Goal: Task Accomplishment & Management: Manage account settings

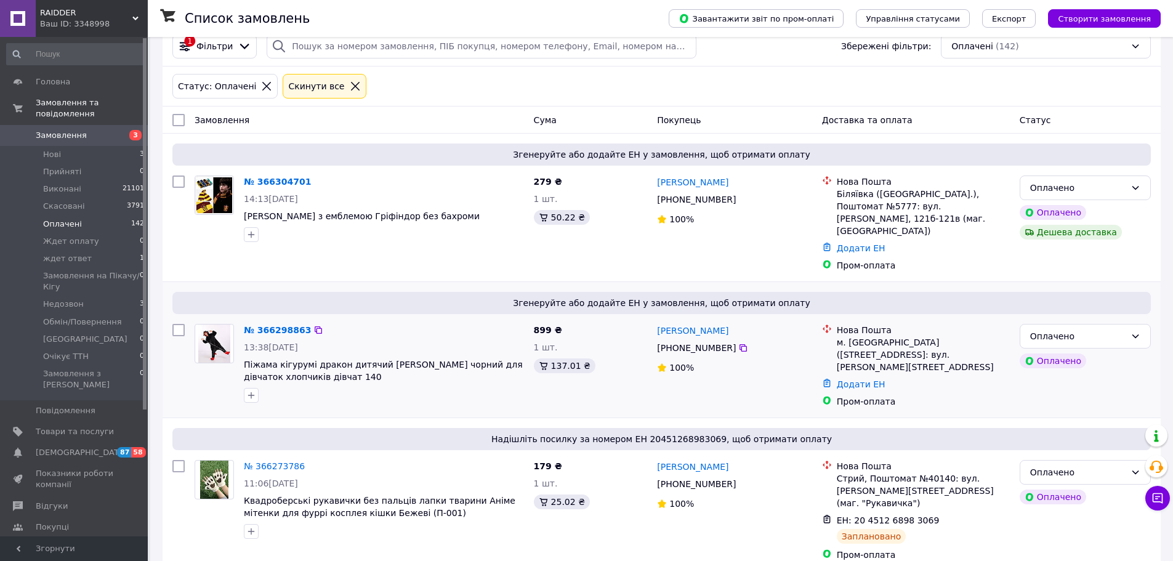
scroll to position [55, 0]
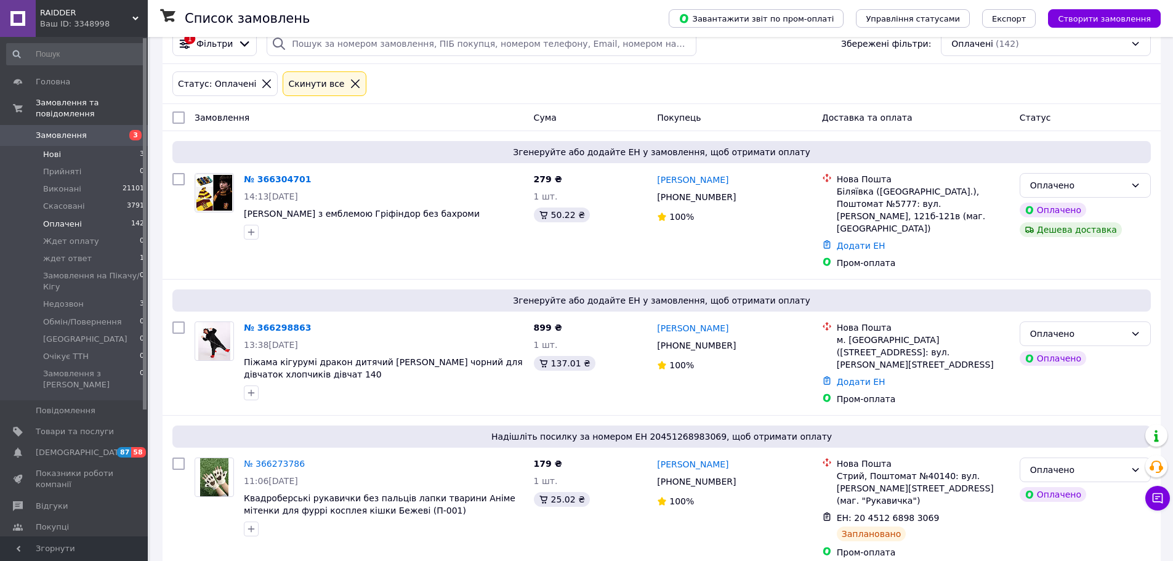
click at [58, 149] on span "Нові" at bounding box center [52, 154] width 18 height 11
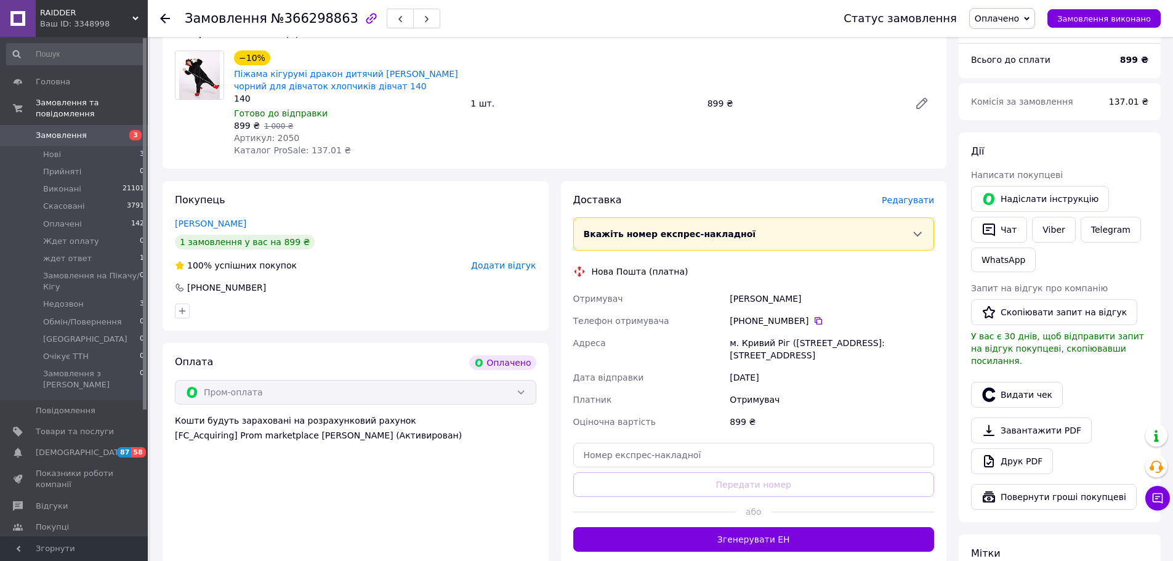
scroll to position [364, 0]
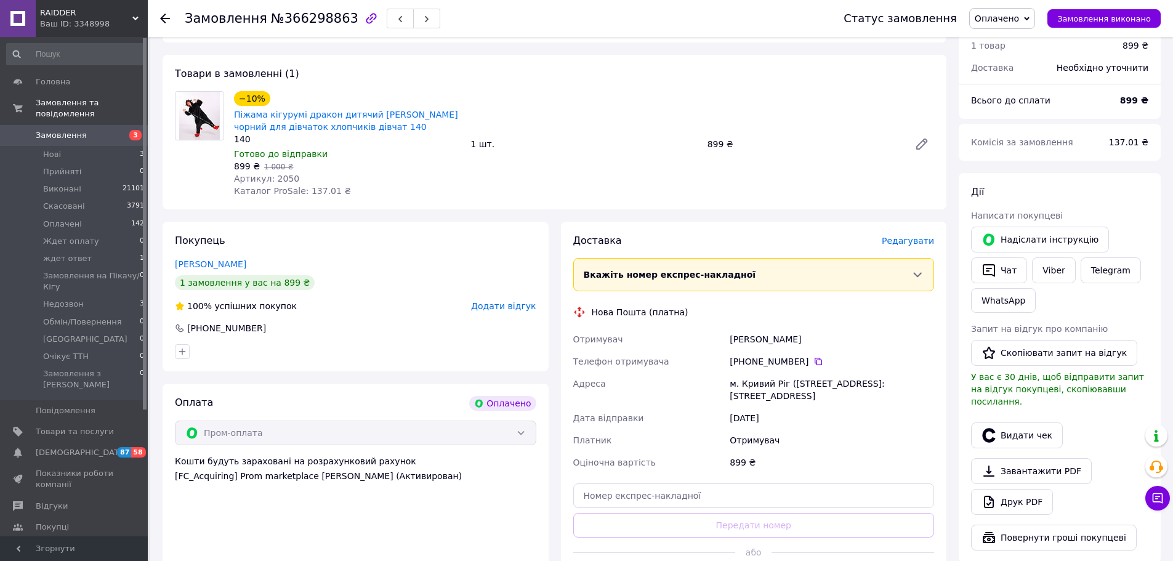
click at [1019, 19] on span "Оплачено" at bounding box center [997, 19] width 44 height 10
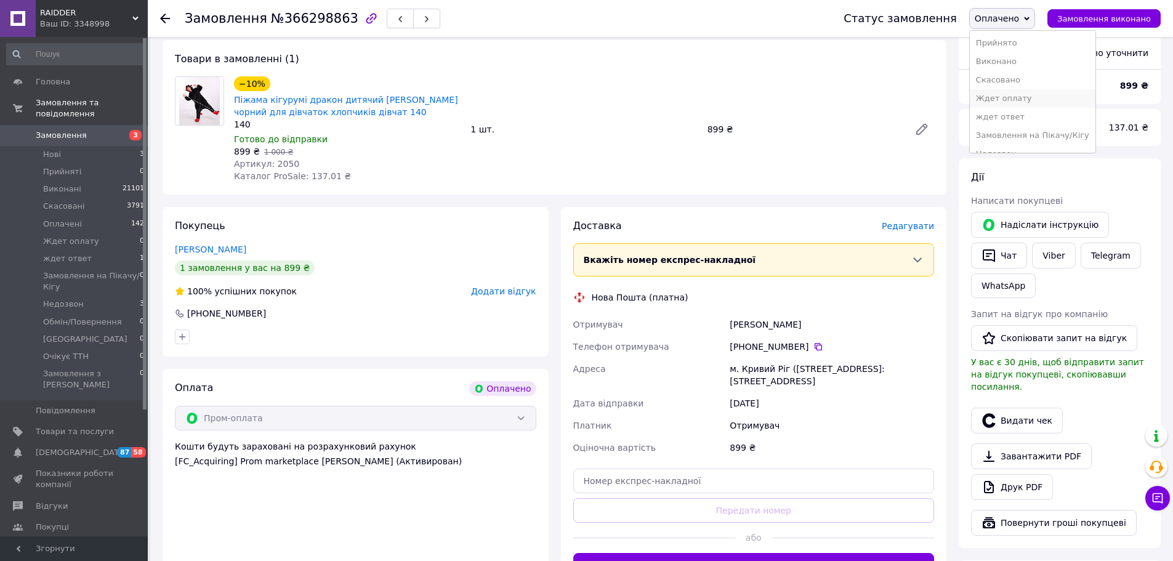
scroll to position [69, 0]
click at [1026, 83] on li "Недозвон" at bounding box center [1033, 85] width 126 height 18
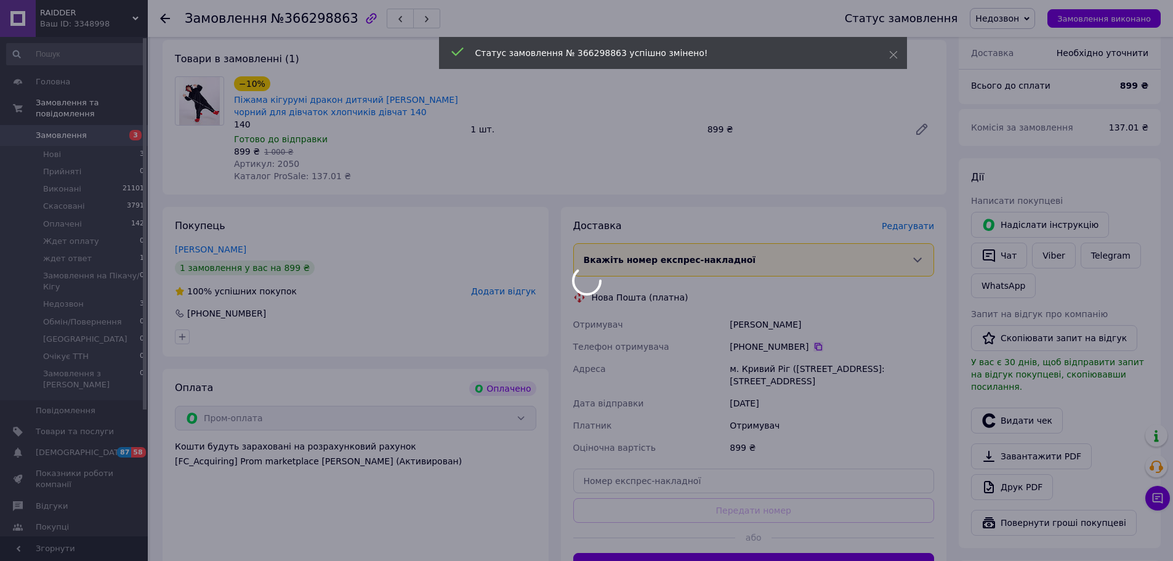
click at [814, 342] on icon at bounding box center [819, 347] width 10 height 10
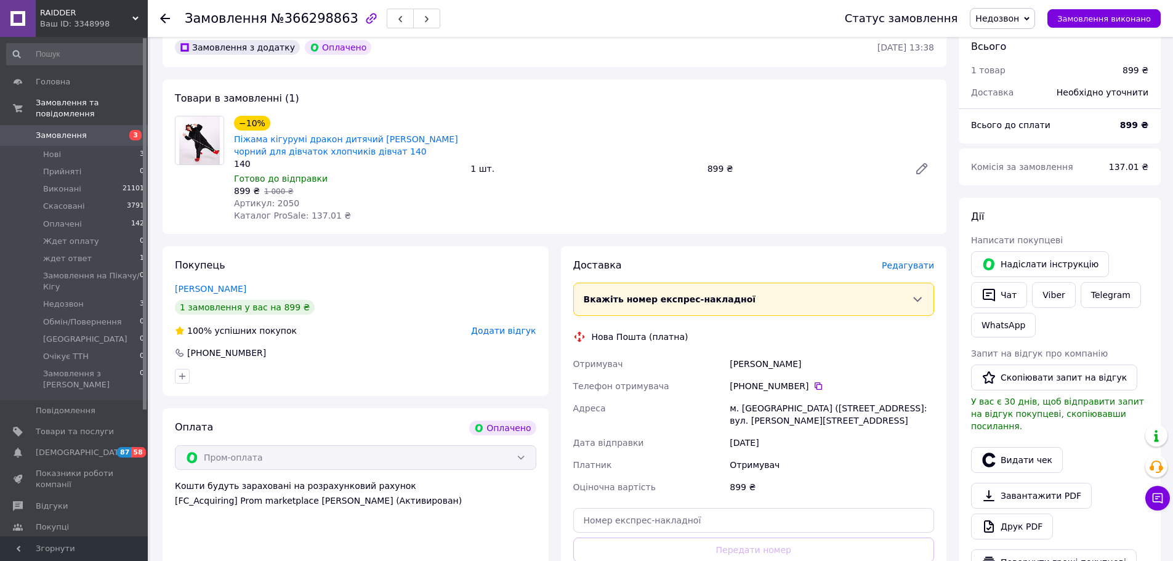
scroll to position [339, 0]
drag, startPoint x: 363, startPoint y: 142, endPoint x: 234, endPoint y: 127, distance: 130.3
click at [234, 134] on span "Піжама кігурумі дракон дитячий беззубик чорний для дівчаток хлопчиків дівчат 140" at bounding box center [347, 146] width 227 height 25
copy link "Піжама кігурумі дракон дитячий беззубик чорний для дівчаток хлопчиків дівчат 140"
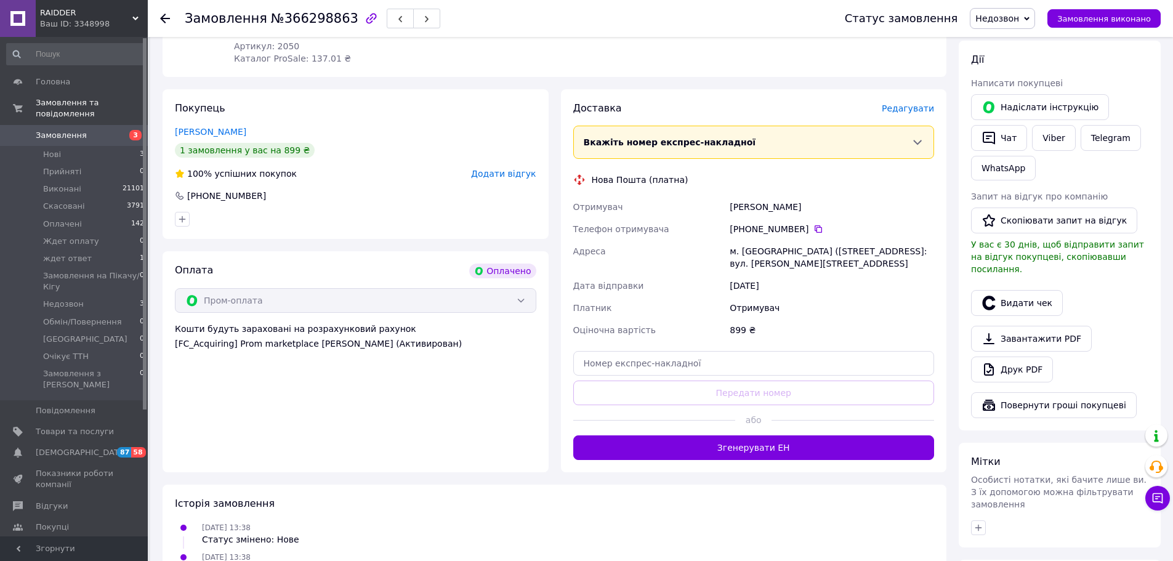
scroll to position [501, 0]
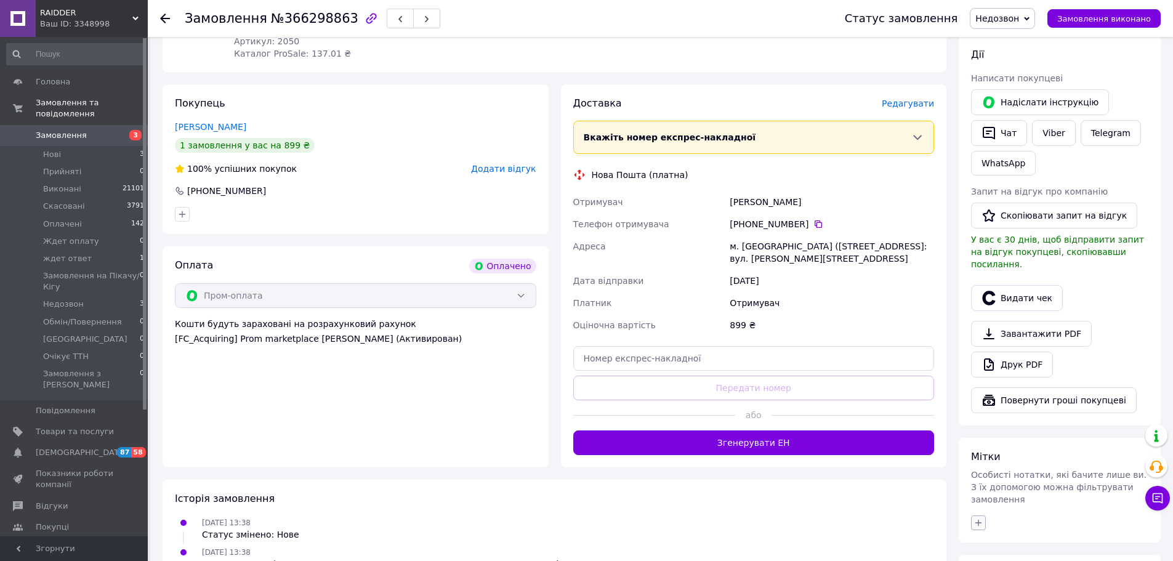
click at [975, 518] on icon "button" at bounding box center [979, 523] width 10 height 10
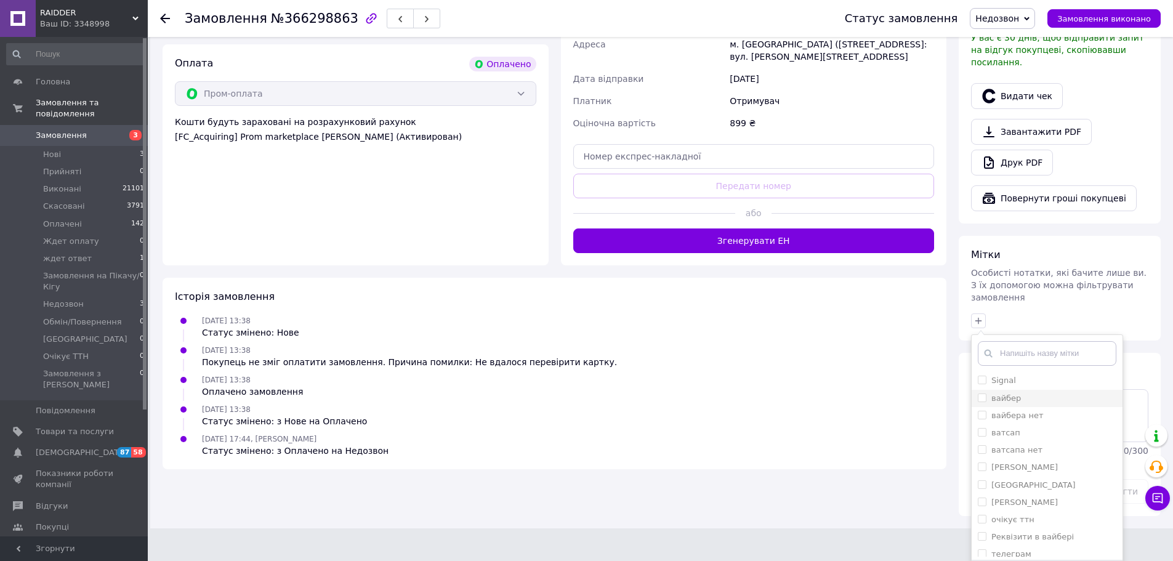
click at [985, 394] on input "вайбер" at bounding box center [982, 398] width 8 height 8
checkbox input "true"
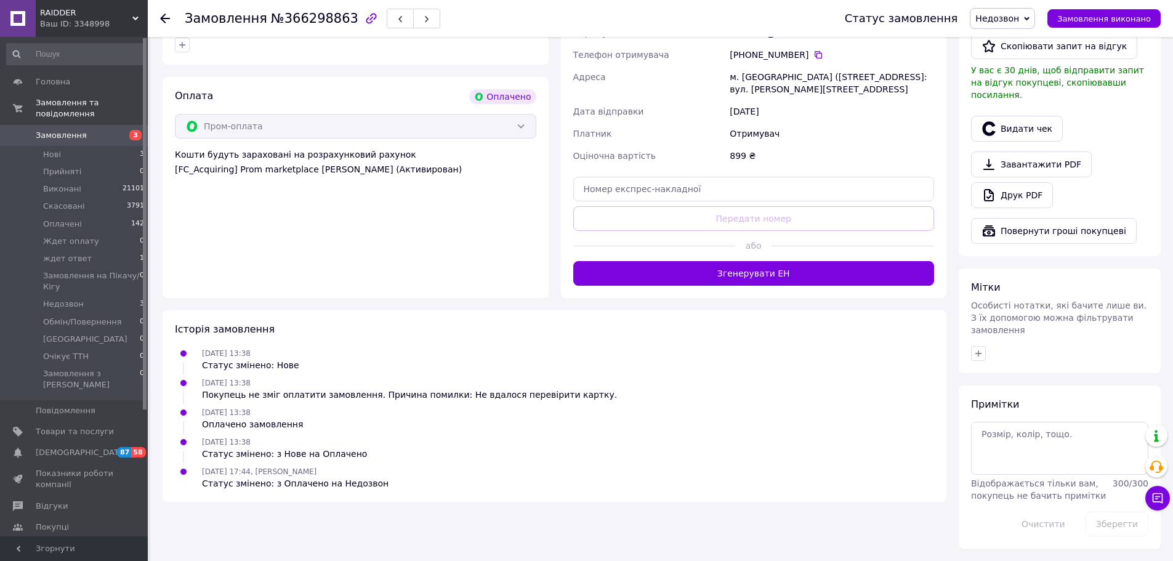
scroll to position [634, 0]
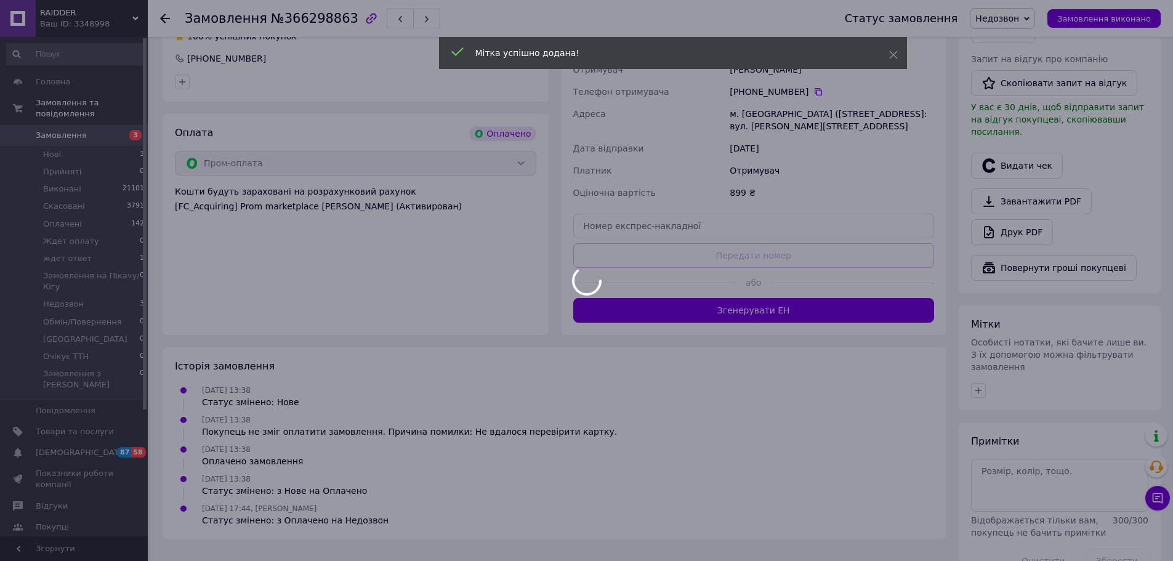
click at [1018, 445] on div at bounding box center [586, 280] width 1173 height 561
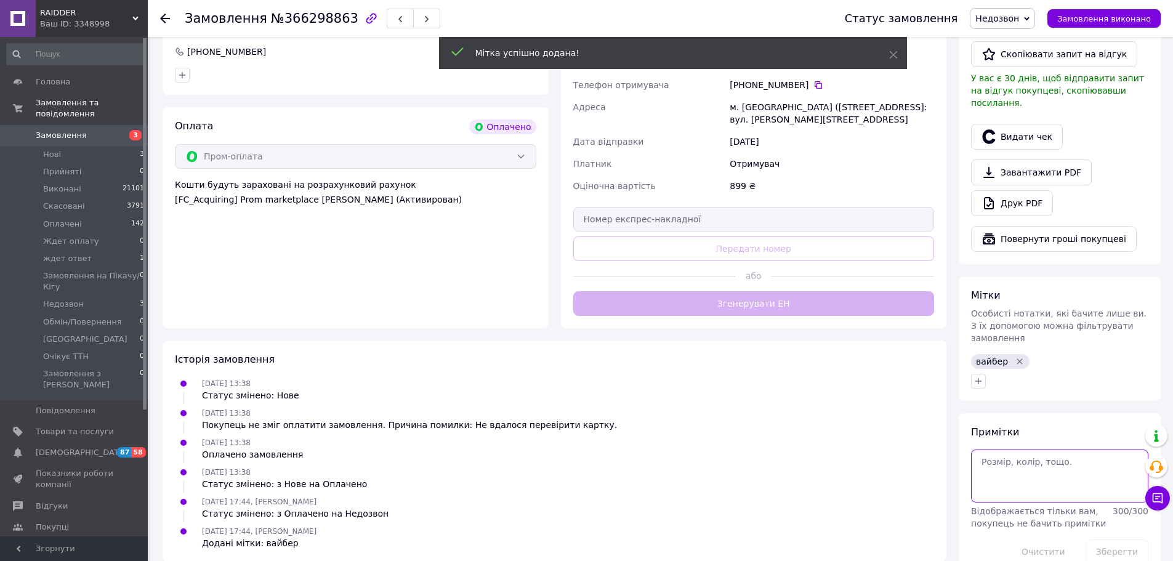
click at [1016, 450] on textarea at bounding box center [1059, 476] width 177 height 53
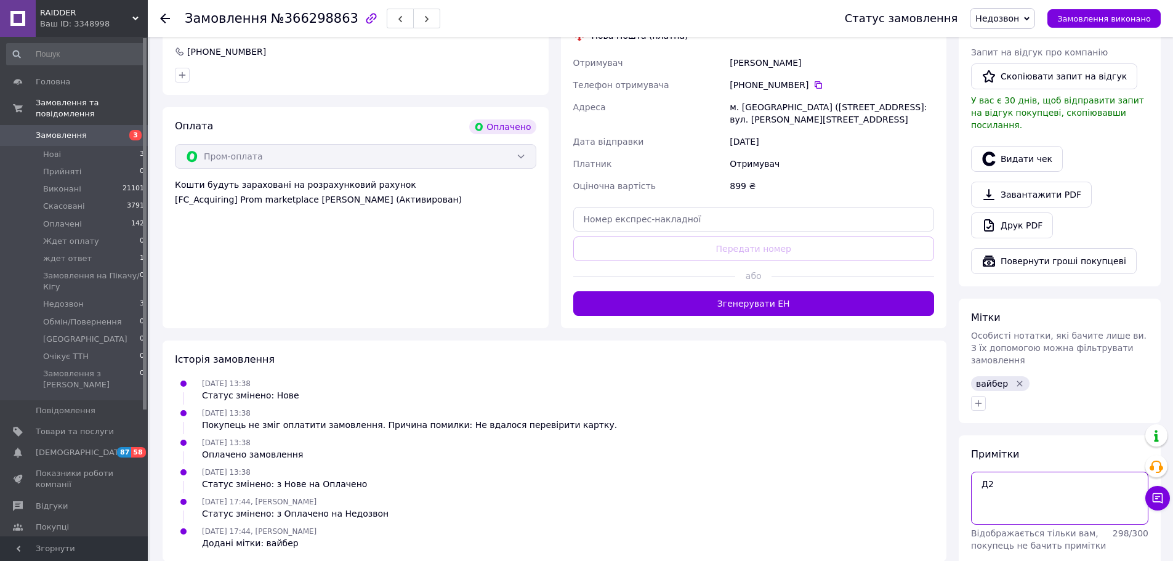
type textarea "Д2"
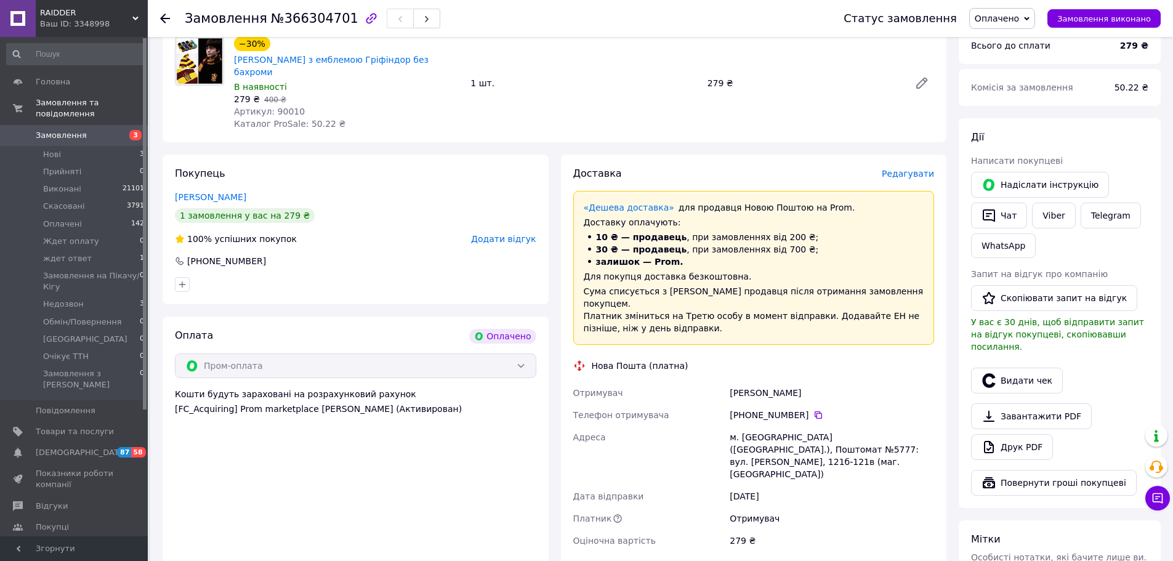
scroll to position [420, 0]
click at [814, 409] on icon at bounding box center [819, 414] width 10 height 10
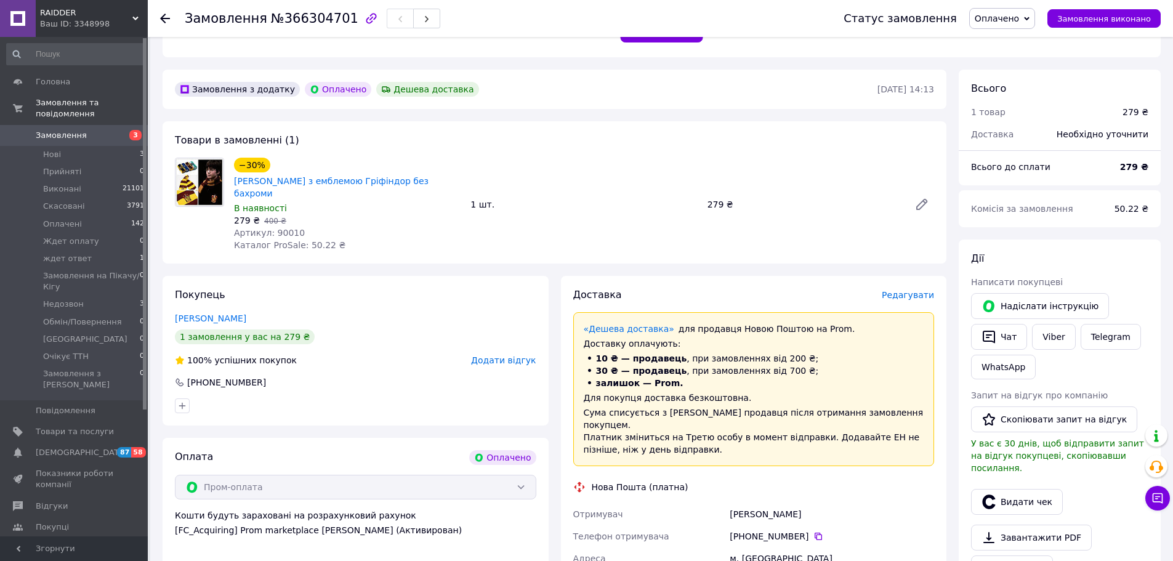
scroll to position [296, 0]
drag, startPoint x: 273, startPoint y: 180, endPoint x: 235, endPoint y: 168, distance: 39.7
click at [235, 176] on span "Теплий шарф Гаррі Поттер з емблемою Гріфіндор без бахроми" at bounding box center [347, 188] width 227 height 25
copy link "Теплий шарф Гаррі Поттер з емблемою Гріфіндор без бахроми"
click at [1011, 18] on span "Оплачено" at bounding box center [997, 19] width 44 height 10
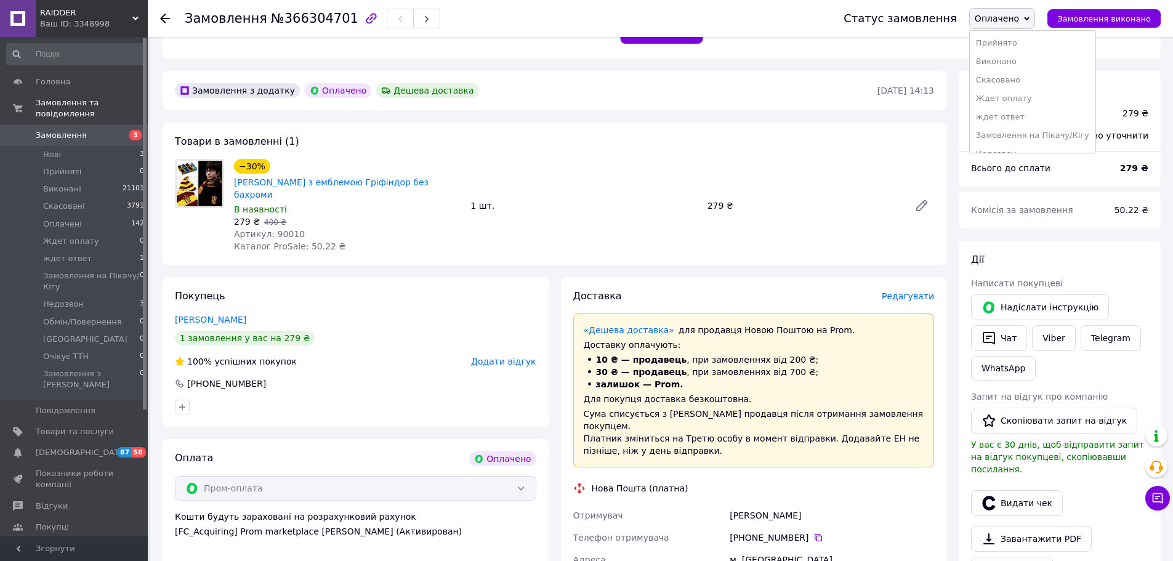
click at [1000, 41] on li "Прийнято" at bounding box center [1033, 43] width 126 height 18
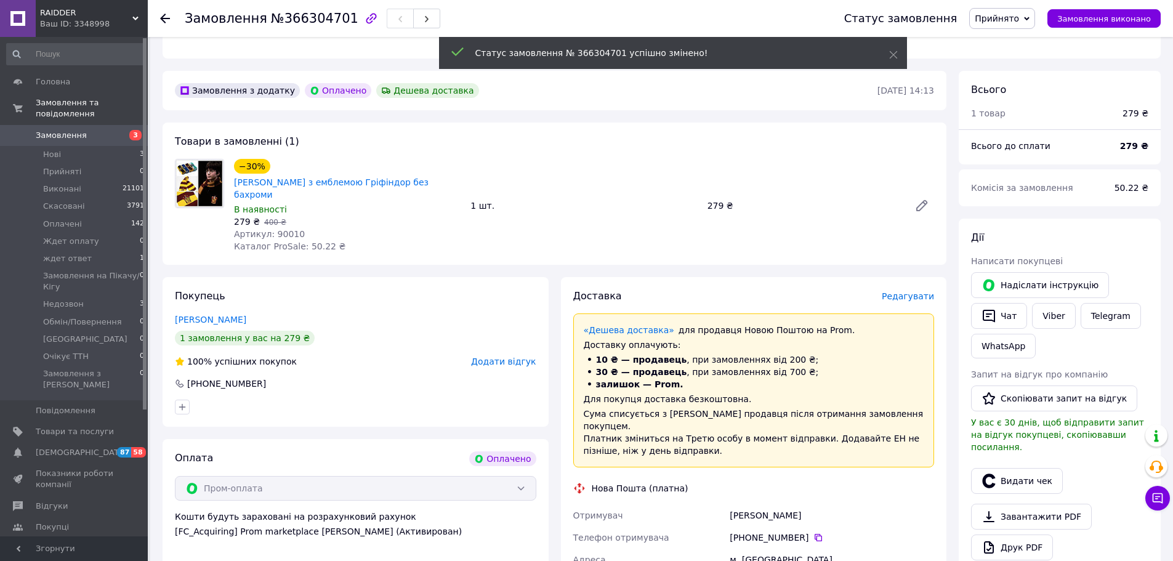
click at [279, 229] on span "Артикул: 90010" at bounding box center [269, 234] width 71 height 10
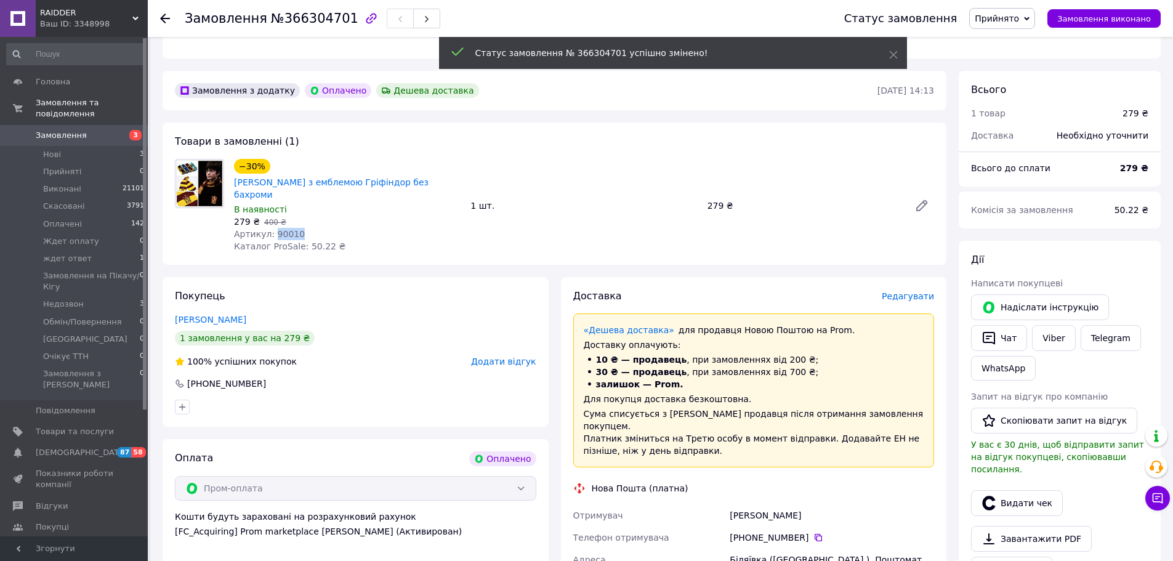
copy span "90010"
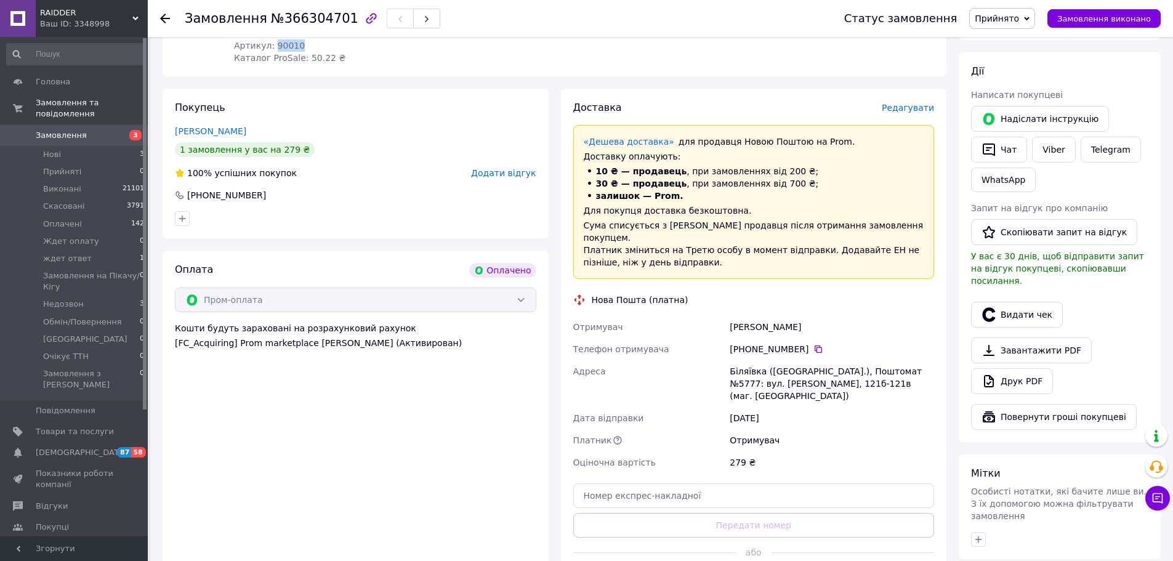
scroll to position [485, 0]
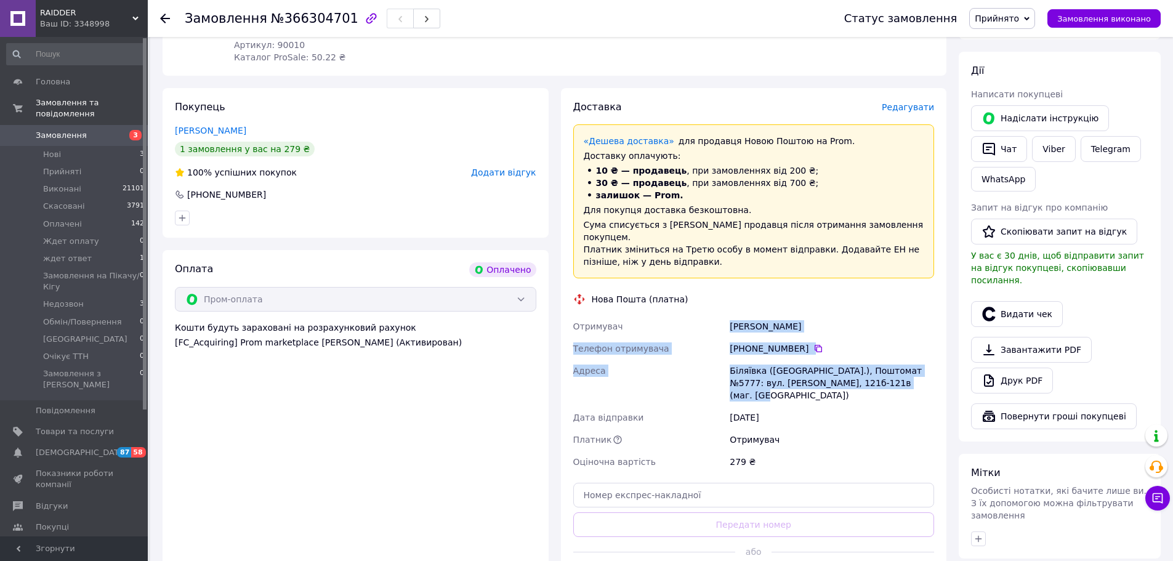
drag, startPoint x: 706, startPoint y: 303, endPoint x: 936, endPoint y: 367, distance: 239.1
click at [936, 367] on div "Отримувач Єременко Олег Телефон отримувача +380 93 003 27 56   Адреса Біляївка …" at bounding box center [754, 394] width 367 height 158
copy div "Отримувач Єременко Олег Телефон отримувача +380 93 003 27 56   Адреса Біляївка …"
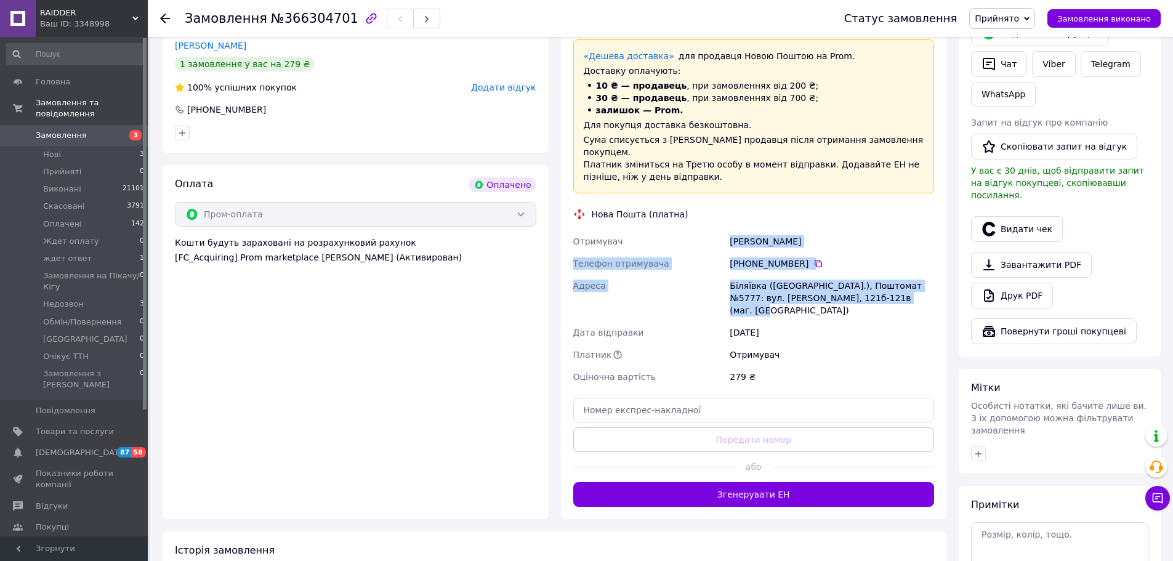
scroll to position [571, 0]
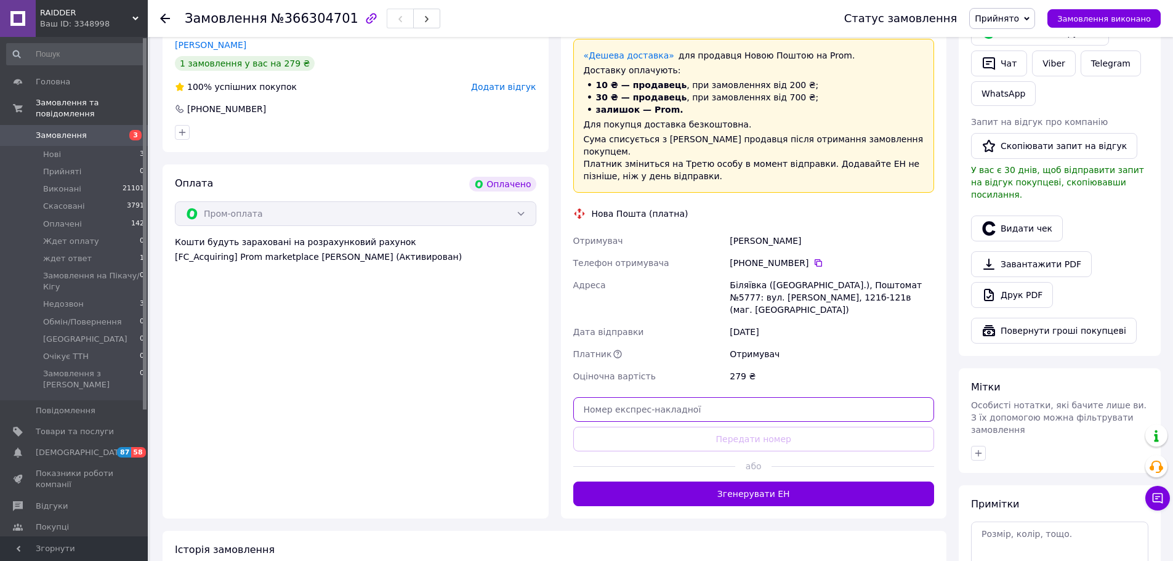
click at [789, 397] on input "text" at bounding box center [754, 409] width 362 height 25
paste input "20451269199820"
type input "20451269199820"
click at [772, 427] on button "Передати номер" at bounding box center [754, 439] width 362 height 25
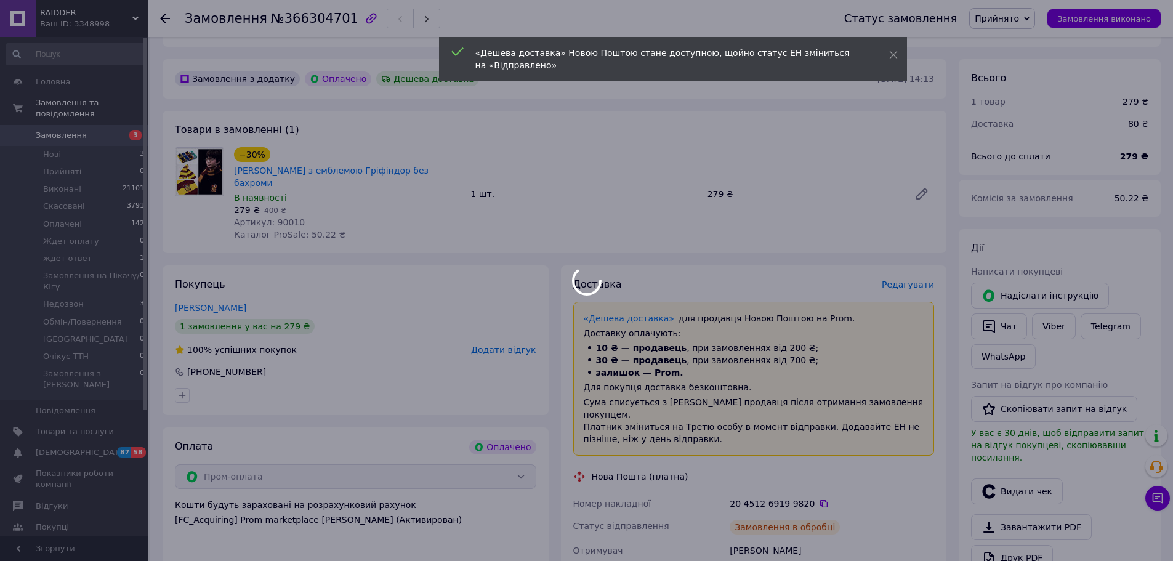
scroll to position [307, 0]
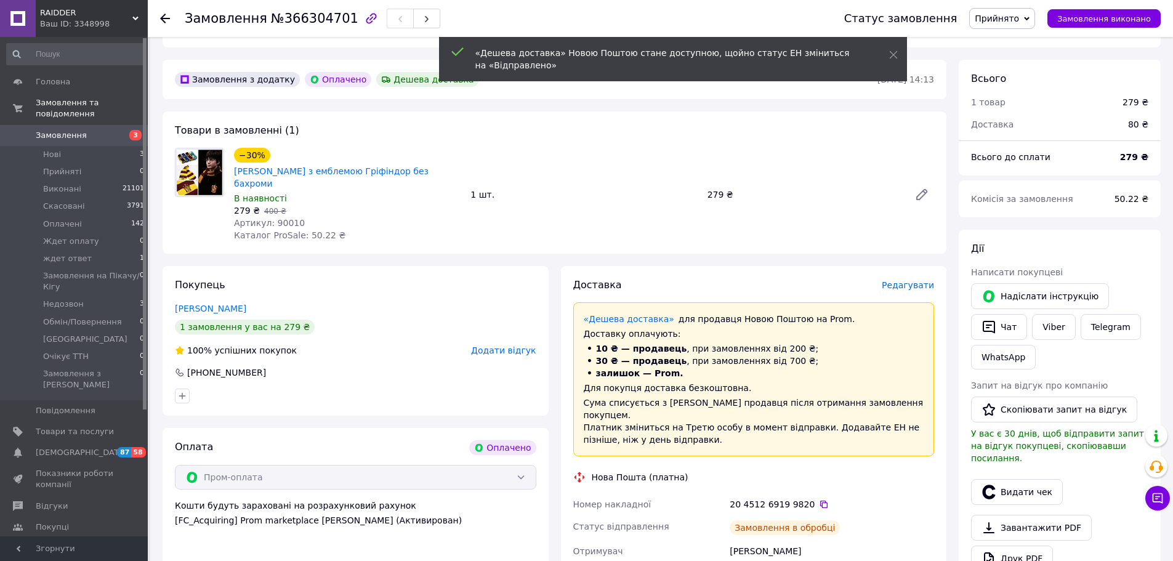
click at [309, 24] on span "№366304701" at bounding box center [314, 18] width 87 height 15
copy span "366304701"
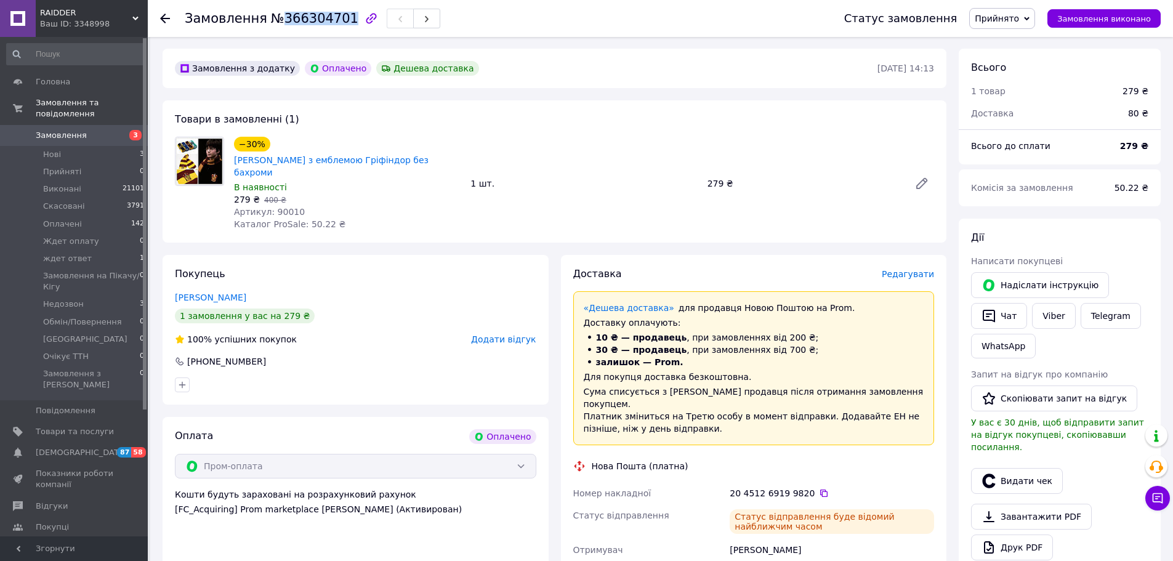
scroll to position [318, 0]
click at [1018, 17] on span "Прийнято" at bounding box center [997, 19] width 44 height 10
click at [1025, 82] on li "Оплачено" at bounding box center [1033, 80] width 126 height 18
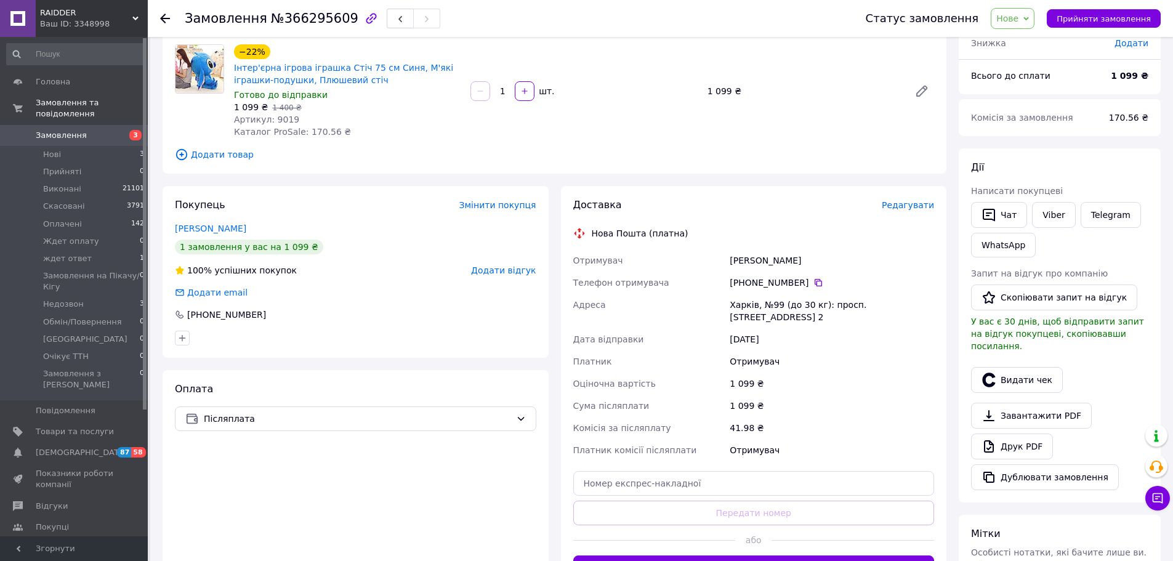
scroll to position [92, 0]
click at [815, 282] on icon at bounding box center [818, 283] width 7 height 7
click at [236, 17] on span "Замовлення" at bounding box center [226, 18] width 83 height 15
copy span "Замовлення"
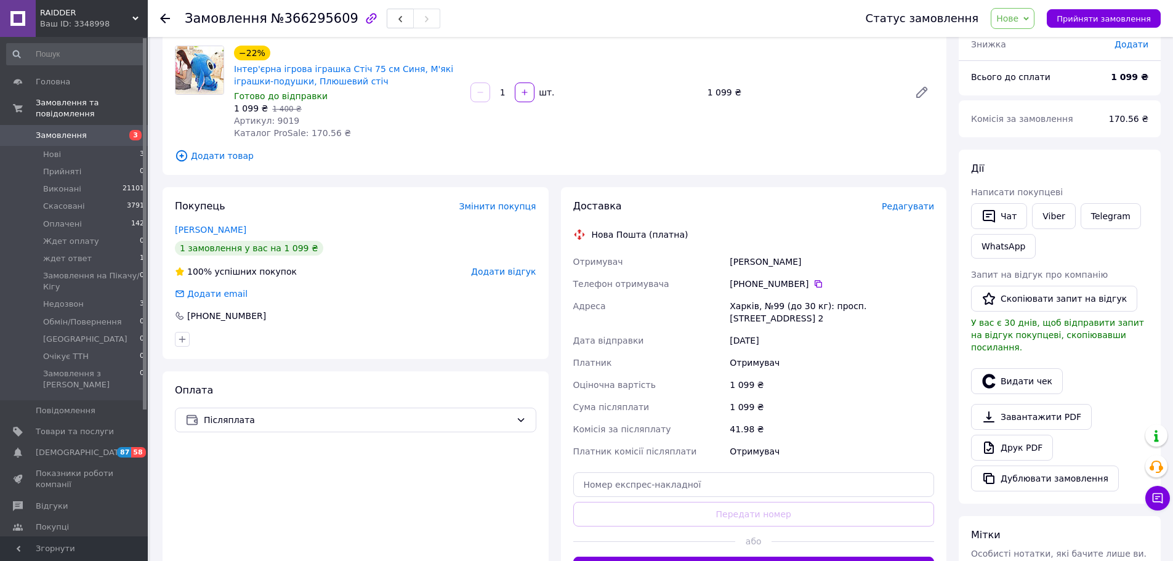
click at [281, 155] on span "Додати товар" at bounding box center [555, 156] width 760 height 14
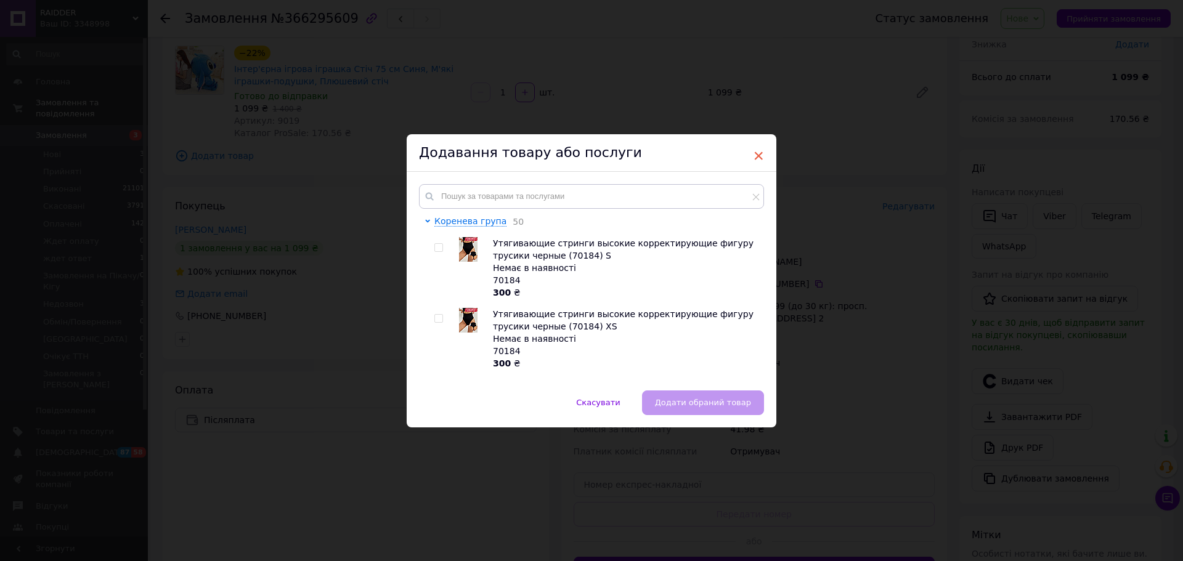
click at [760, 153] on span "×" at bounding box center [758, 155] width 11 height 21
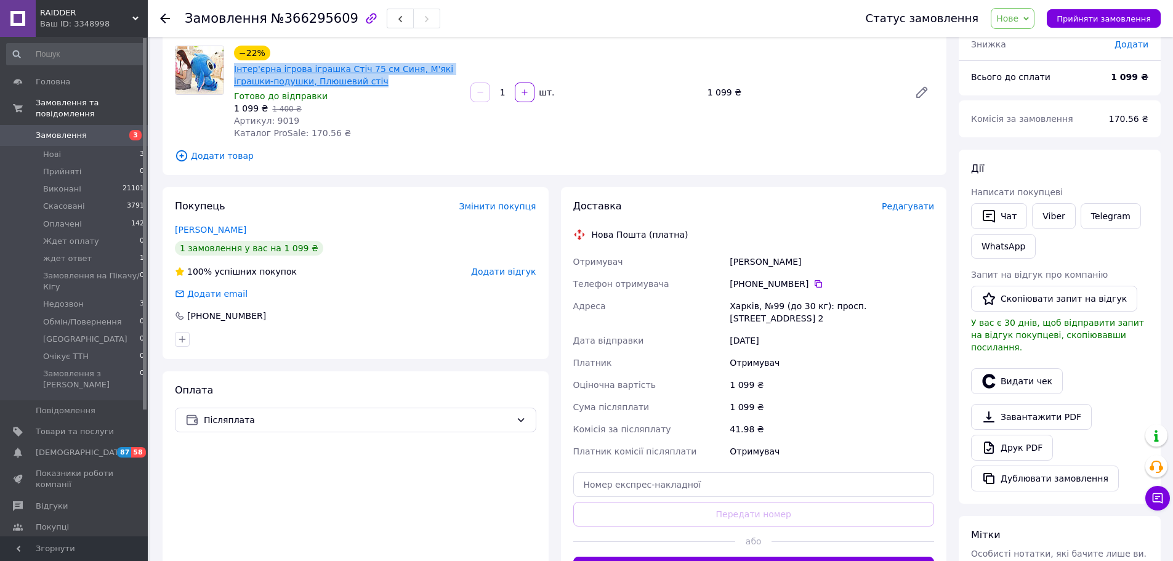
drag, startPoint x: 336, startPoint y: 82, endPoint x: 234, endPoint y: 66, distance: 103.5
click at [234, 66] on span "Інтер'єрна ігрова іграшка Стіч 75 см Синя, М'які іграшки-подушки, Плюшевий стіч" at bounding box center [347, 75] width 227 height 25
copy link "Інтер'єрна ігрова іграшка Стіч 75 см Синя, М'які іграшки-подушки, Плюшевий стіч"
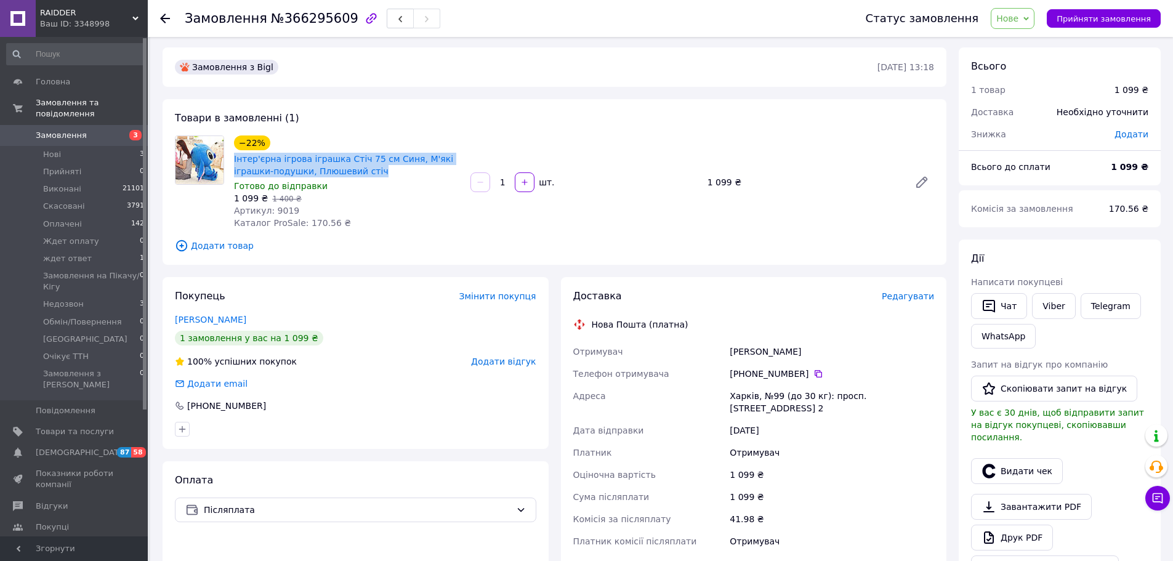
scroll to position [0, 0]
click at [1019, 17] on span "Нове" at bounding box center [1008, 19] width 22 height 10
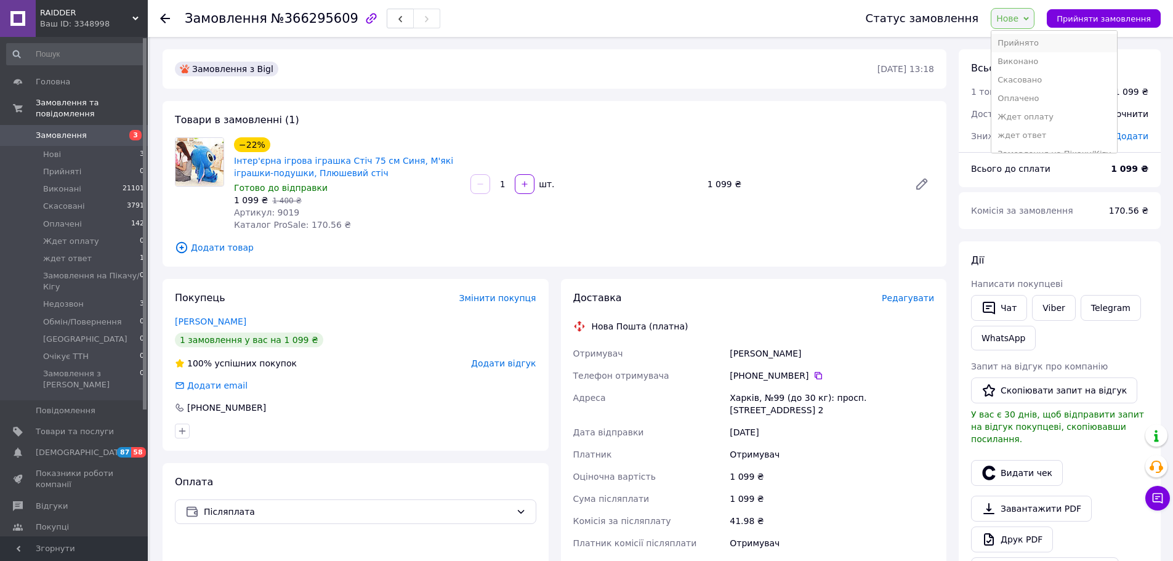
click at [1024, 39] on li "Прийнято" at bounding box center [1055, 43] width 126 height 18
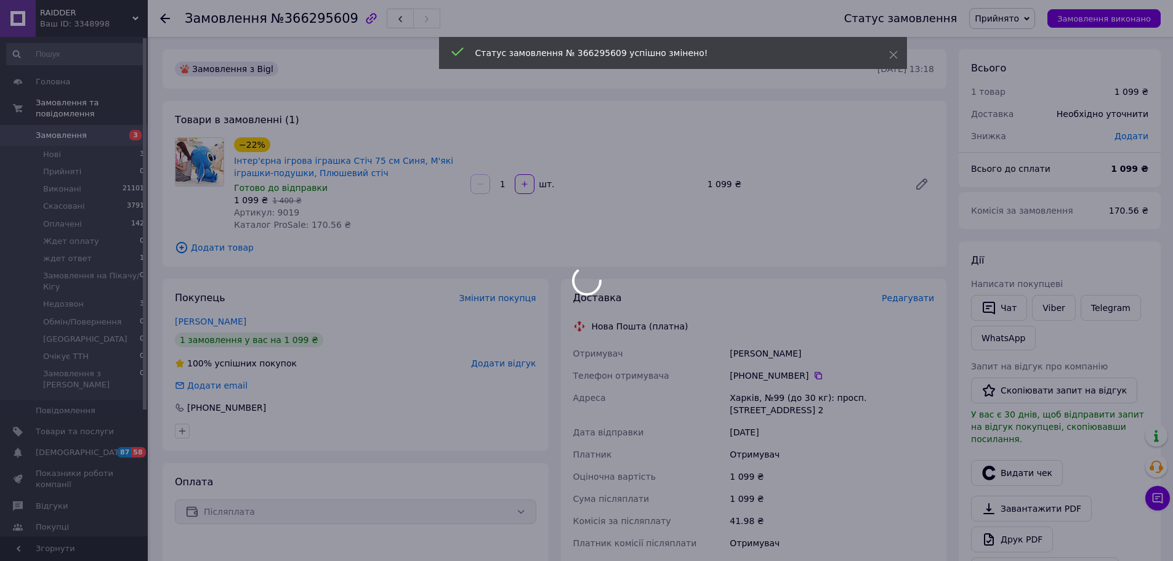
drag, startPoint x: 387, startPoint y: 218, endPoint x: 307, endPoint y: 213, distance: 79.7
click at [382, 217] on div at bounding box center [586, 280] width 1173 height 561
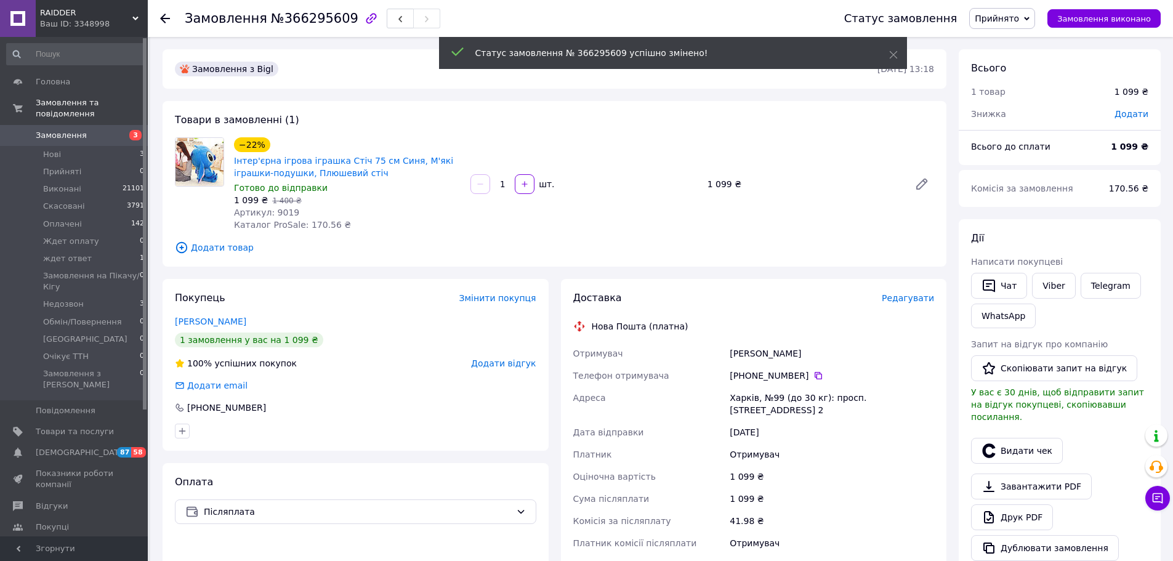
click at [275, 211] on span "Артикул: 9019" at bounding box center [266, 213] width 65 height 10
click at [276, 211] on span "Артикул: 9019" at bounding box center [266, 213] width 65 height 10
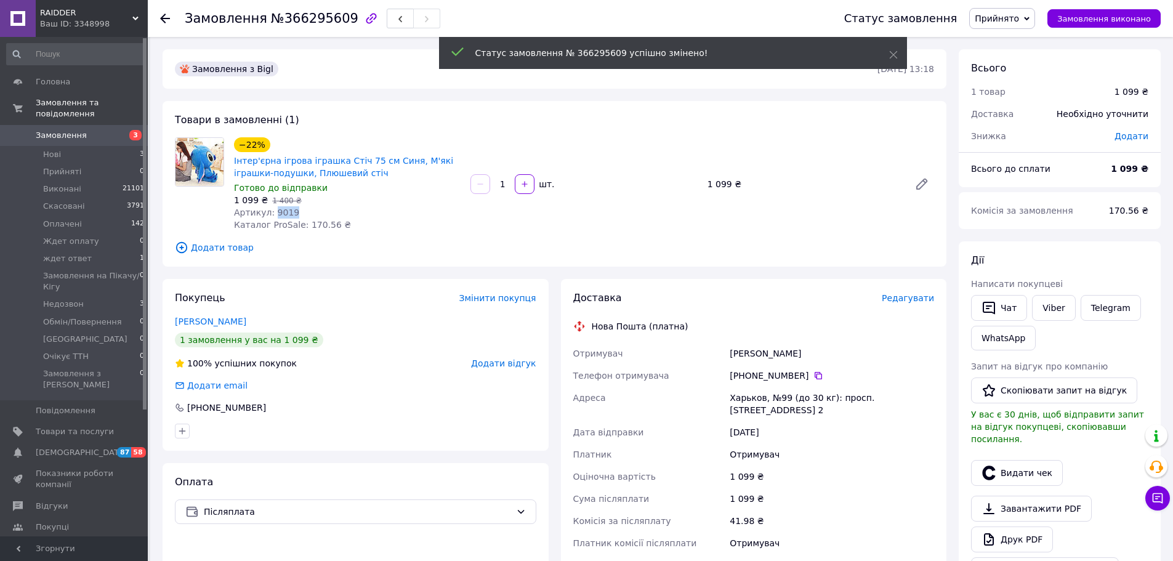
copy span "9019"
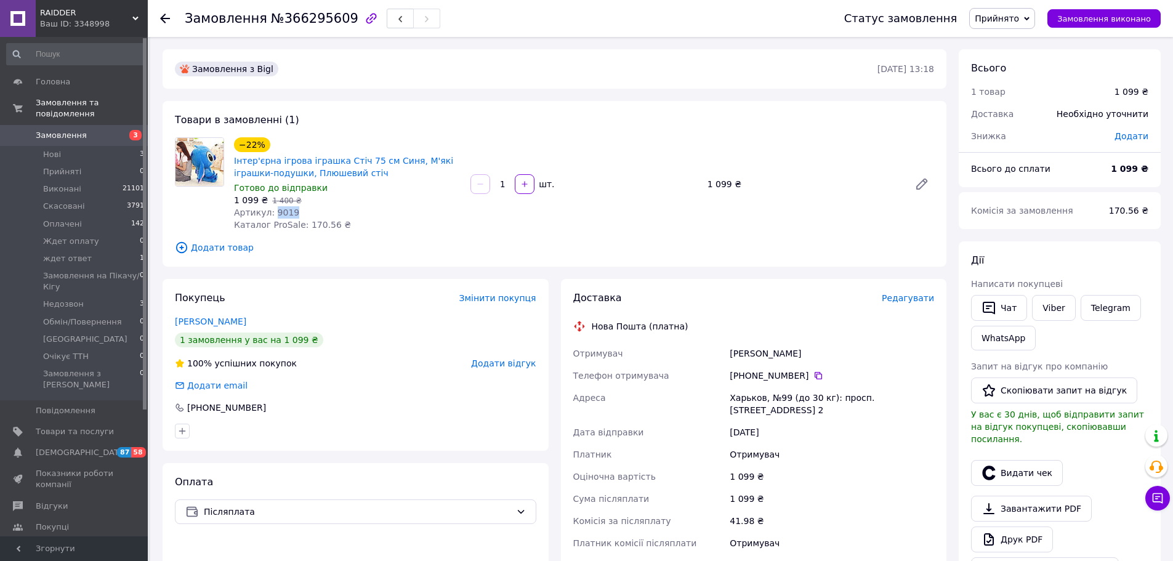
scroll to position [26, 0]
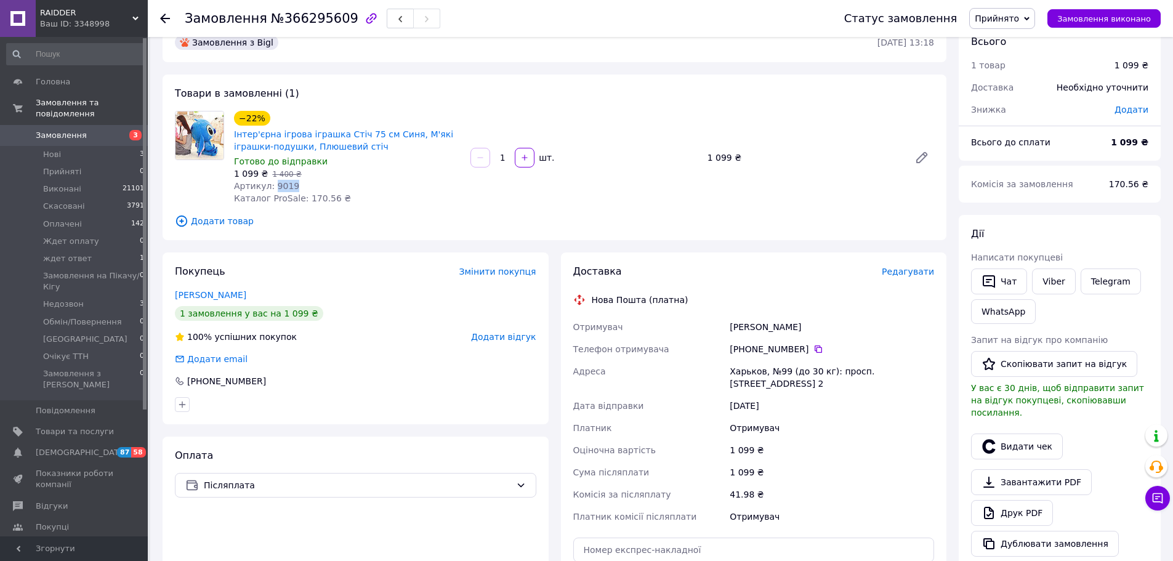
drag, startPoint x: 713, startPoint y: 327, endPoint x: 884, endPoint y: 384, distance: 180.4
click at [884, 384] on div "Отримувач Вербицька Юлія Телефон отримувача +380 99 171 27 64   Адреса Харьков,…" at bounding box center [754, 422] width 367 height 212
copy div "Отримувач Вербицька Юлія Телефон отримувача +380 99 171 27 64   Адреса Харьков,…"
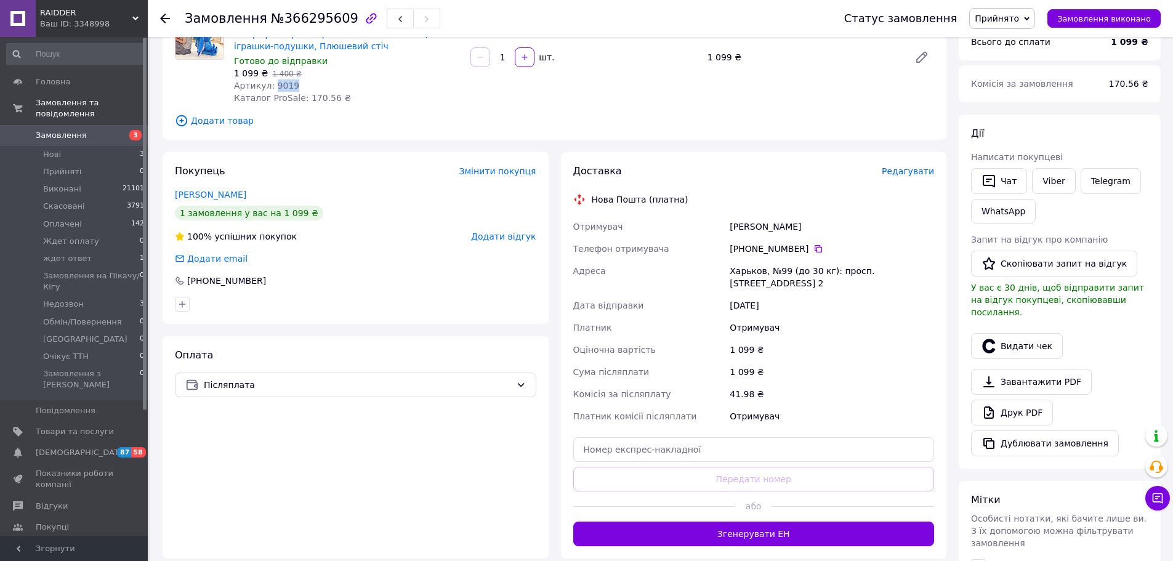
scroll to position [128, 0]
click at [754, 437] on input "text" at bounding box center [754, 449] width 362 height 25
paste input "20451269200650"
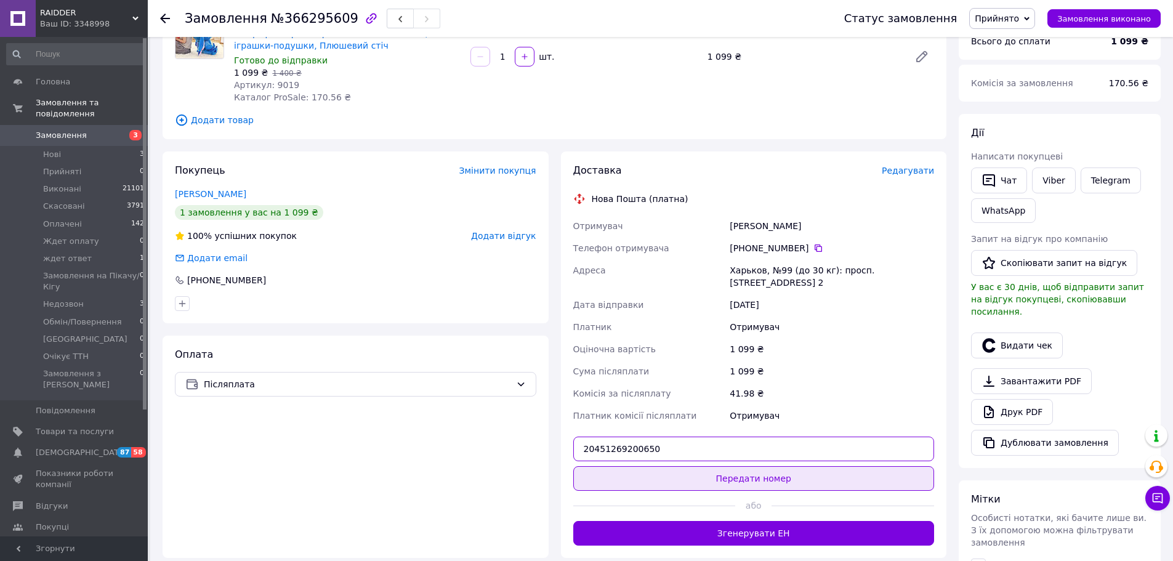
type input "20451269200650"
click at [768, 480] on button "Передати номер" at bounding box center [754, 478] width 362 height 25
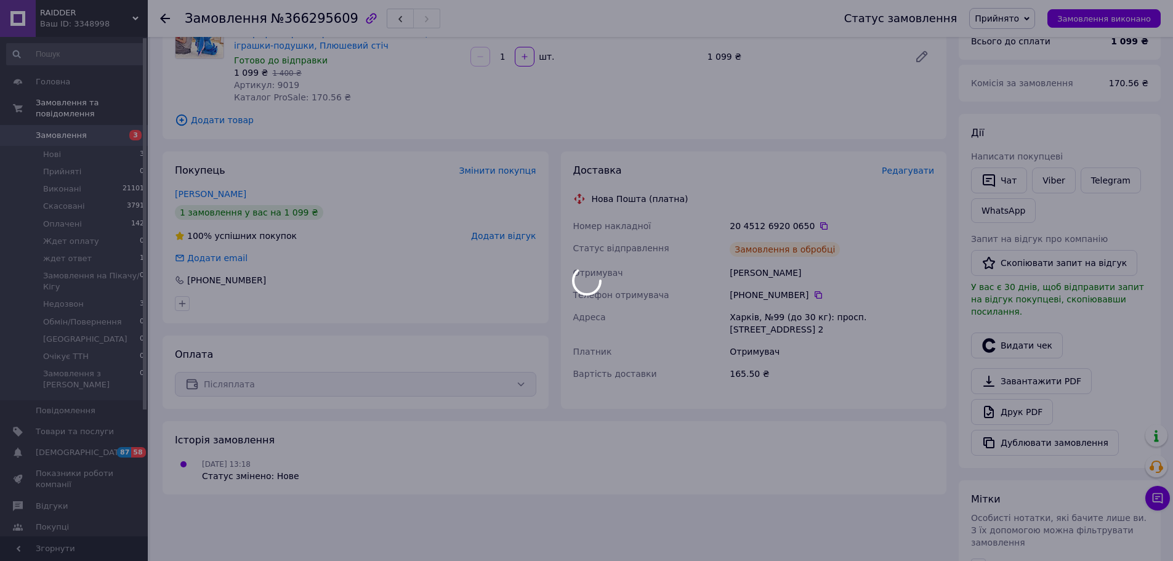
scroll to position [0, 0]
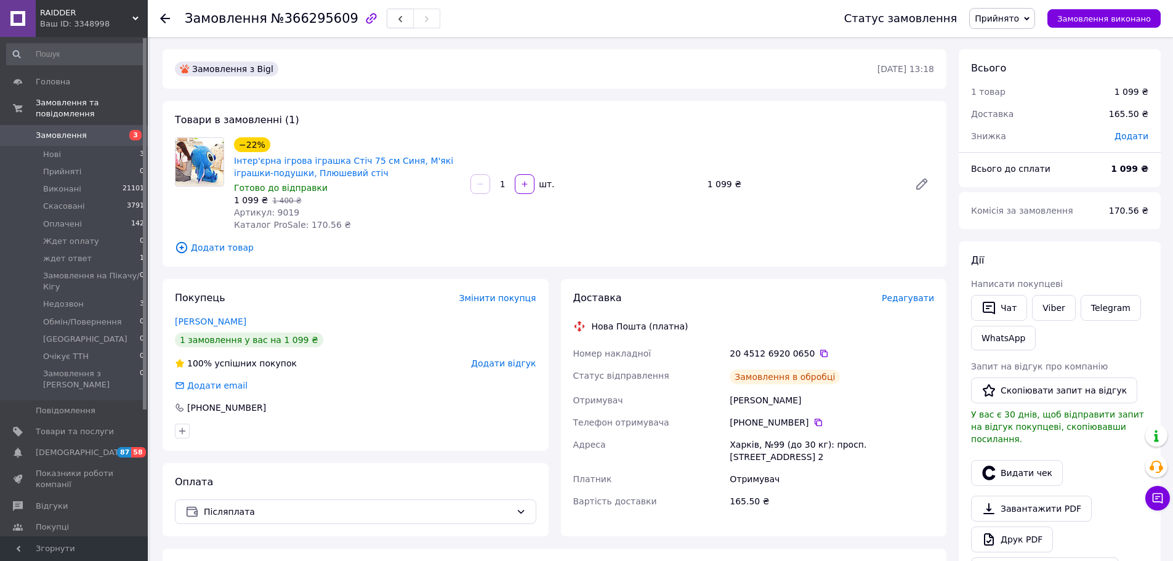
click at [314, 22] on span "№366295609" at bounding box center [314, 18] width 87 height 15
copy span "366295609"
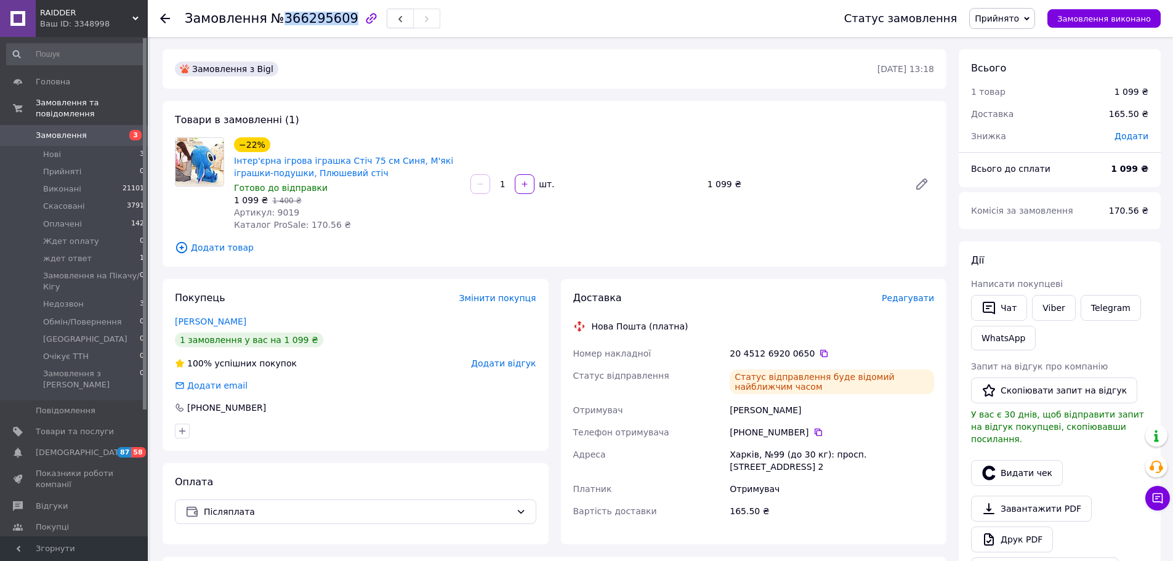
click at [1019, 18] on span "Прийнято" at bounding box center [997, 19] width 44 height 10
click at [1008, 46] on li "Виконано" at bounding box center [1033, 43] width 126 height 18
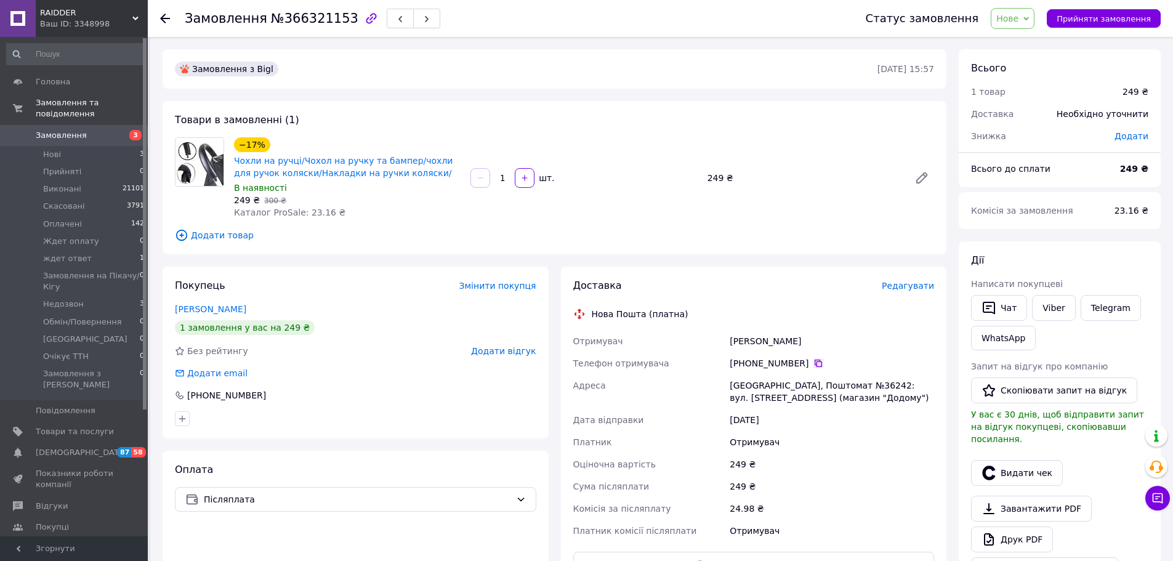
click at [814, 365] on icon at bounding box center [819, 364] width 10 height 10
click at [306, 198] on div "249 ₴   300 ₴" at bounding box center [347, 200] width 227 height 12
drag, startPoint x: 344, startPoint y: 171, endPoint x: 232, endPoint y: 164, distance: 112.3
click at [232, 164] on div "−17% Чохли на ручці/Чохол на ручку та бампер/чохли для ручок коляски/Накладки н…" at bounding box center [347, 178] width 237 height 86
copy link "Чохли на ручці/Чохол на ручку та бампер/чохли для ручок коляски/Накладки на руч…"
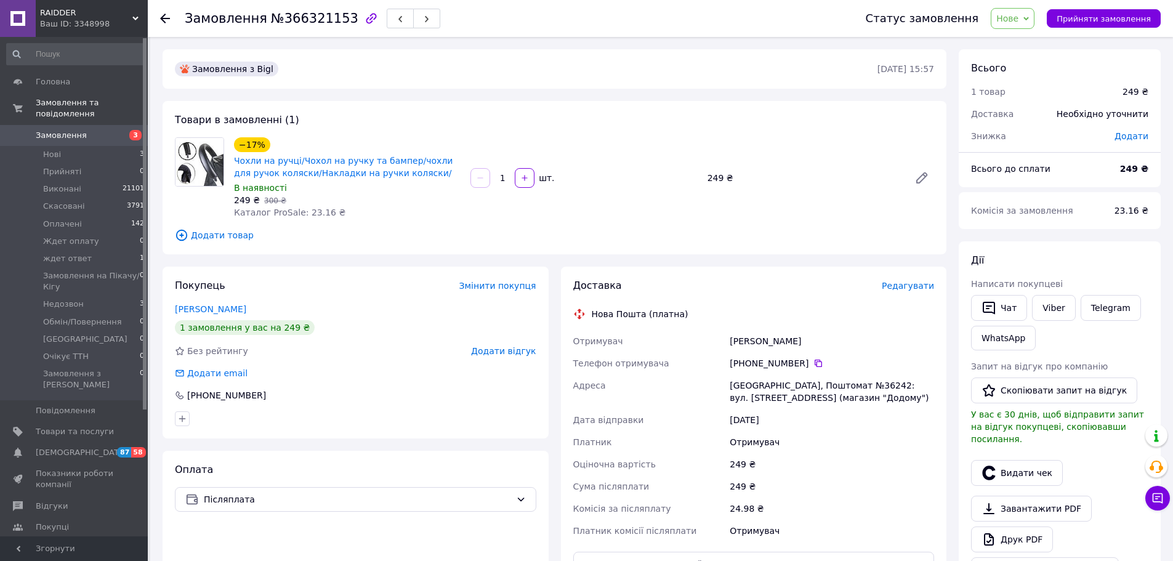
click at [355, 216] on div "−17% Чохли на ручці/Чохол на ручку та бампер/чохли для ручок коляски/Накладки н…" at bounding box center [347, 178] width 237 height 86
click at [716, 335] on div "Отримувач" at bounding box center [649, 341] width 157 height 22
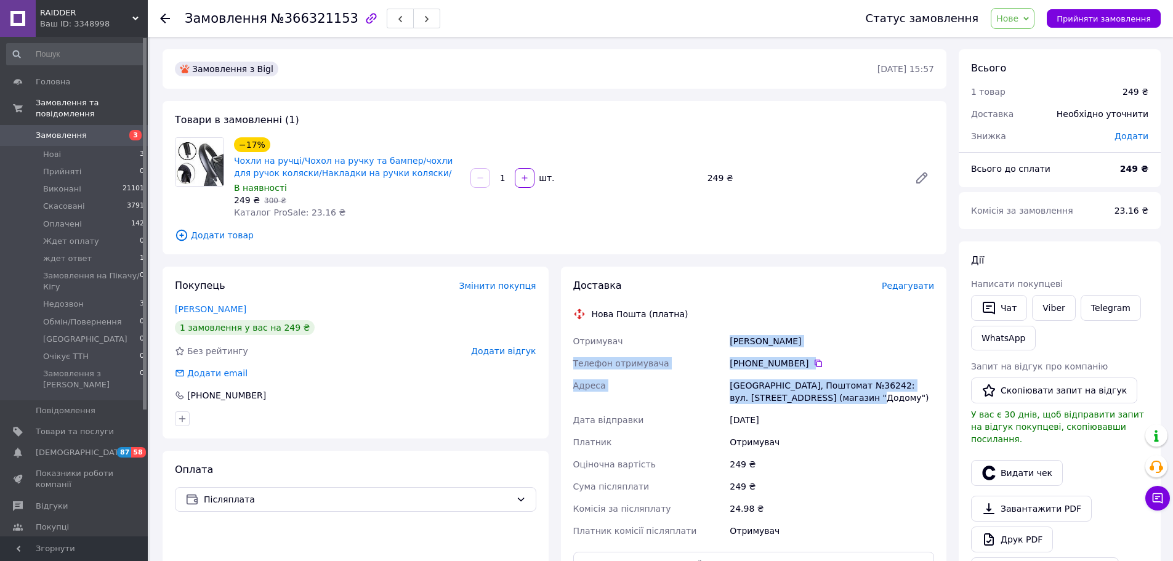
drag, startPoint x: 718, startPoint y: 339, endPoint x: 885, endPoint y: 405, distance: 179.7
click at [885, 405] on div "Отримувач Кикіш Галина Телефон отримувача +380 96 207 06 77   Адреса Тернопіль,…" at bounding box center [754, 436] width 367 height 212
copy div "Отримувач Кикіш Галина Телефон отримувача +380 96 207 06 77   Адреса Тернопіль,…"
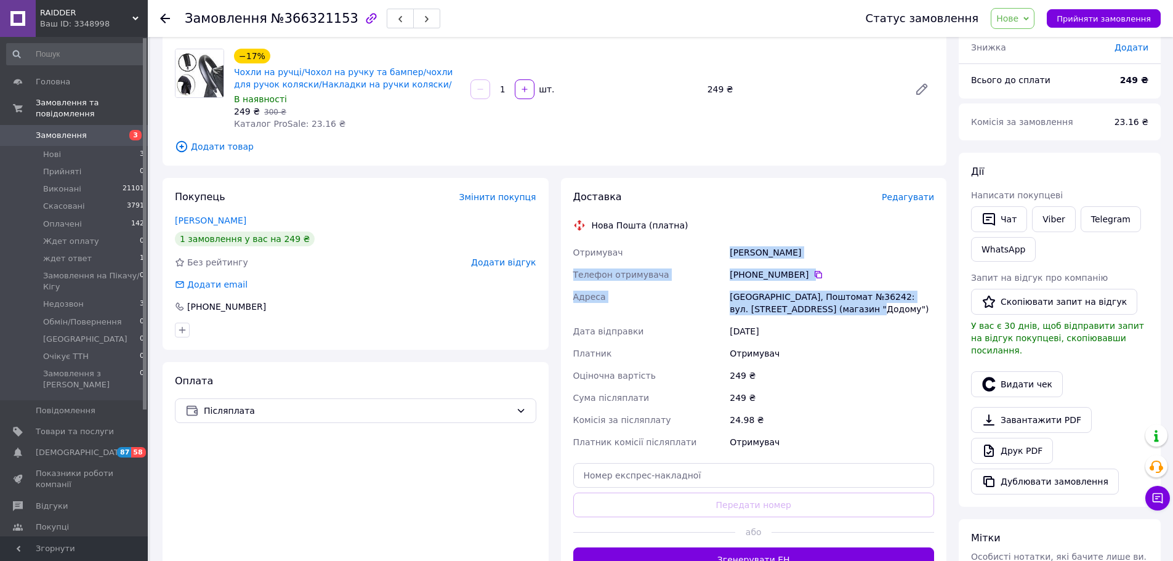
scroll to position [106, 0]
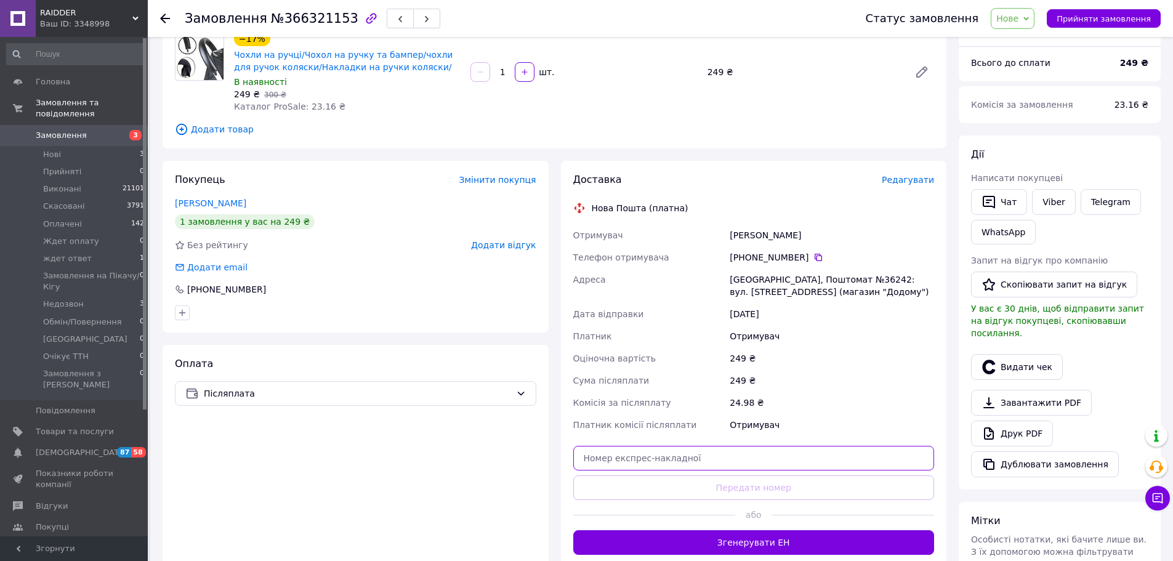
click at [761, 464] on input "text" at bounding box center [754, 458] width 362 height 25
paste input "20451269201960"
type input "20451269201960"
click at [750, 493] on button "Передати номер" at bounding box center [754, 488] width 362 height 25
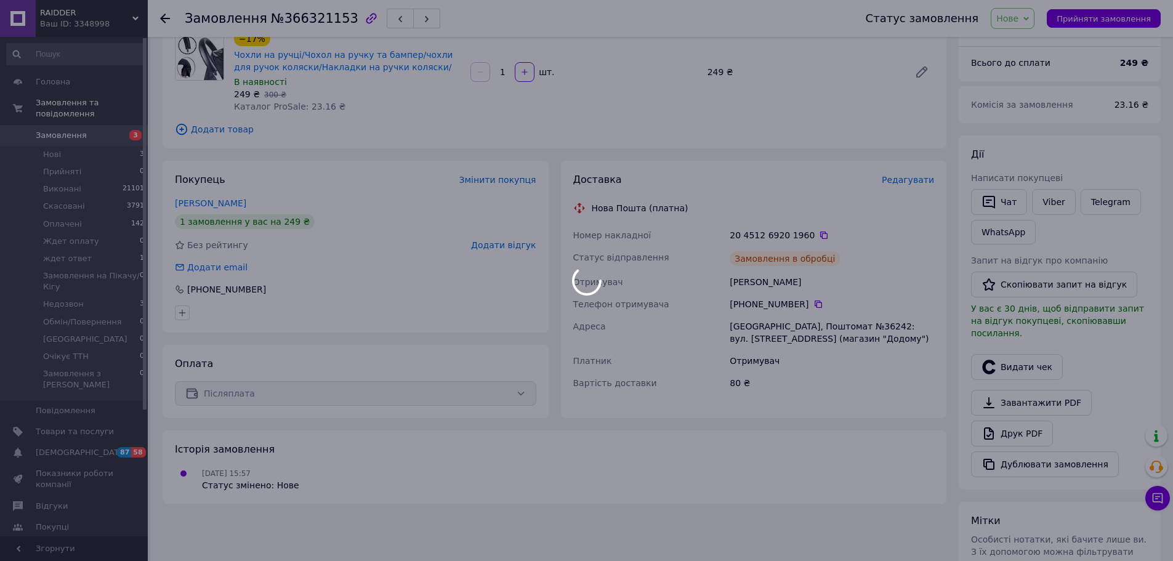
scroll to position [0, 0]
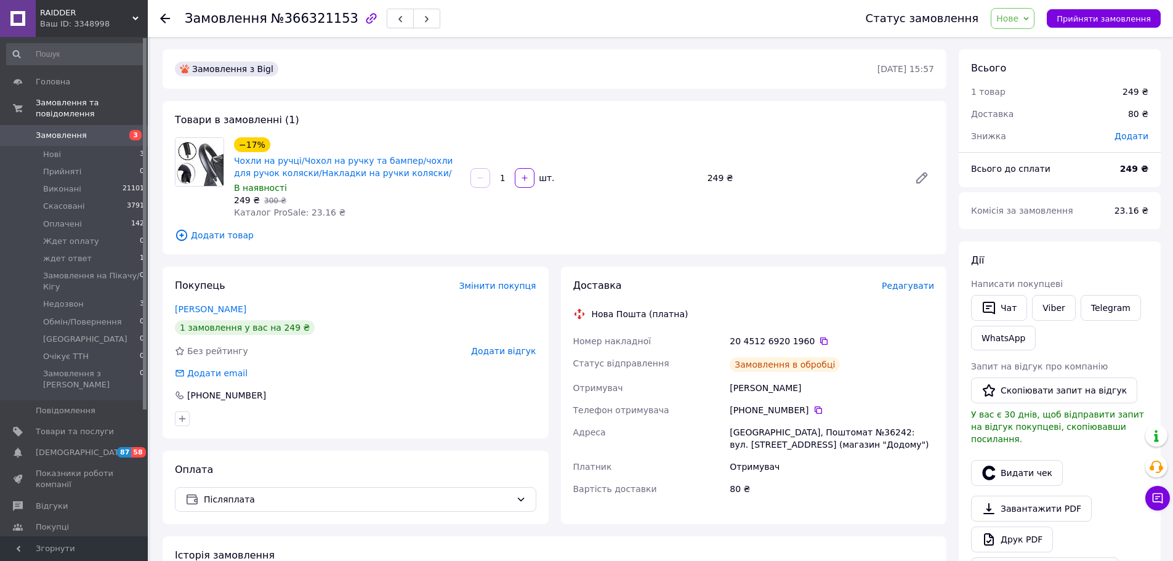
click at [305, 22] on span "№366321153" at bounding box center [314, 18] width 87 height 15
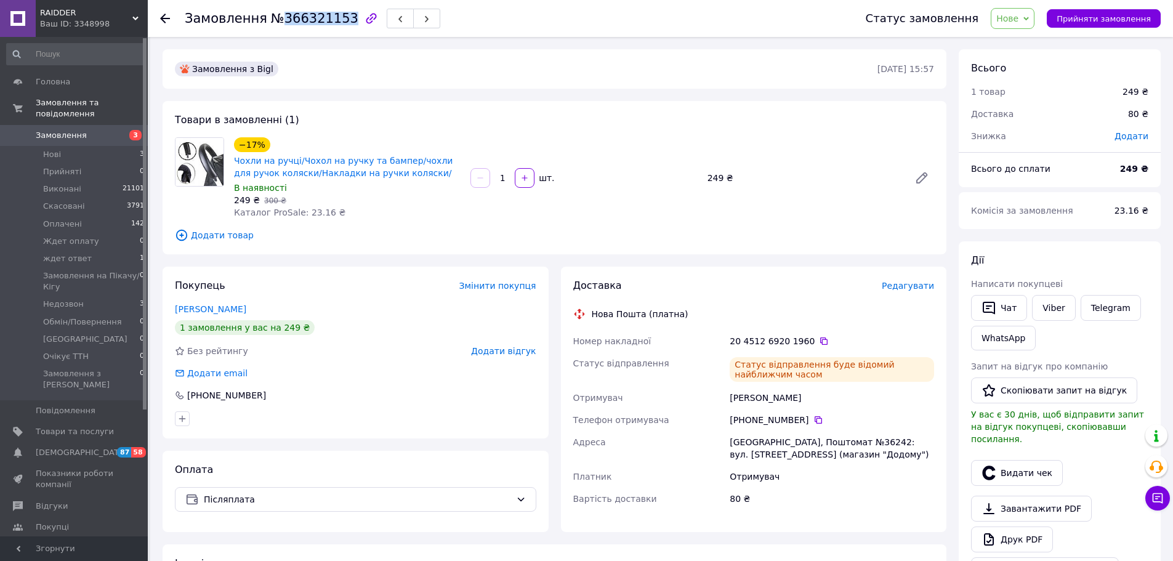
click at [305, 22] on span "№366321153" at bounding box center [314, 18] width 87 height 15
copy span "366321153"
click at [1019, 22] on span "Нове" at bounding box center [1008, 19] width 22 height 10
click at [1031, 60] on li "Виконано" at bounding box center [1055, 61] width 126 height 18
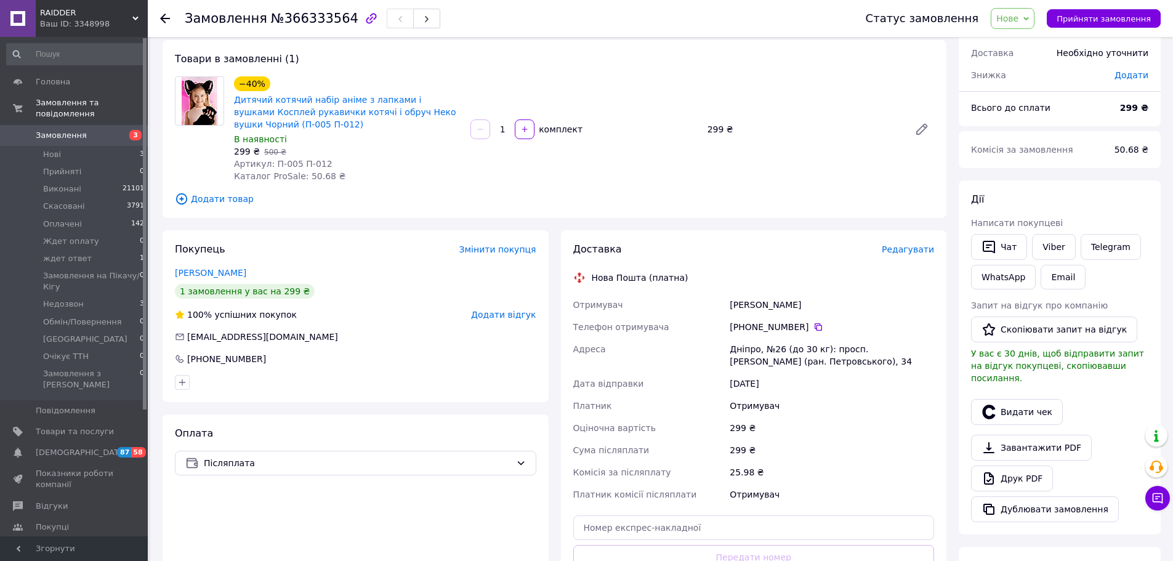
scroll to position [60, 0]
click at [815, 331] on icon at bounding box center [818, 327] width 7 height 7
drag, startPoint x: 201, startPoint y: 158, endPoint x: 206, endPoint y: 153, distance: 6.5
click at [201, 158] on div at bounding box center [199, 130] width 59 height 106
click at [229, 18] on span "Замовлення" at bounding box center [226, 18] width 83 height 15
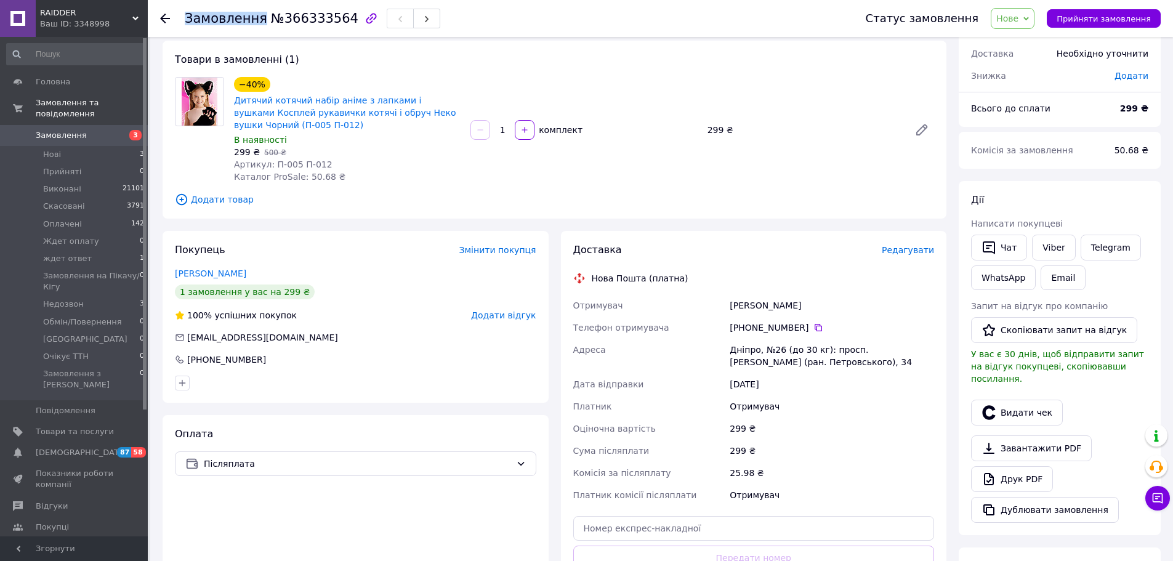
click at [229, 18] on span "Замовлення" at bounding box center [226, 18] width 83 height 15
copy span "Замовлення"
click at [215, 170] on div at bounding box center [199, 130] width 59 height 106
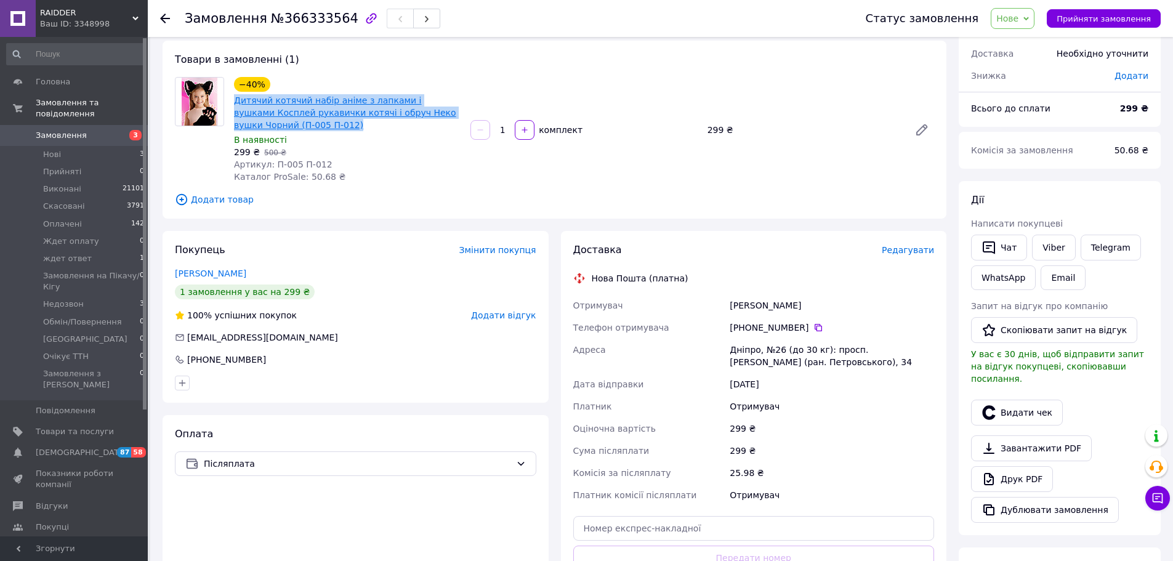
drag, startPoint x: 297, startPoint y: 126, endPoint x: 235, endPoint y: 101, distance: 66.6
click at [235, 101] on span "Дитячий котячий набір аніме з лапками і вушками Косплей рукавички котячі і обру…" at bounding box center [347, 112] width 227 height 37
copy link "Дитячий котячий набір аніме з лапками і вушками Косплей рукавички котячі і обру…"
click at [1035, 15] on span "Нове" at bounding box center [1013, 18] width 44 height 21
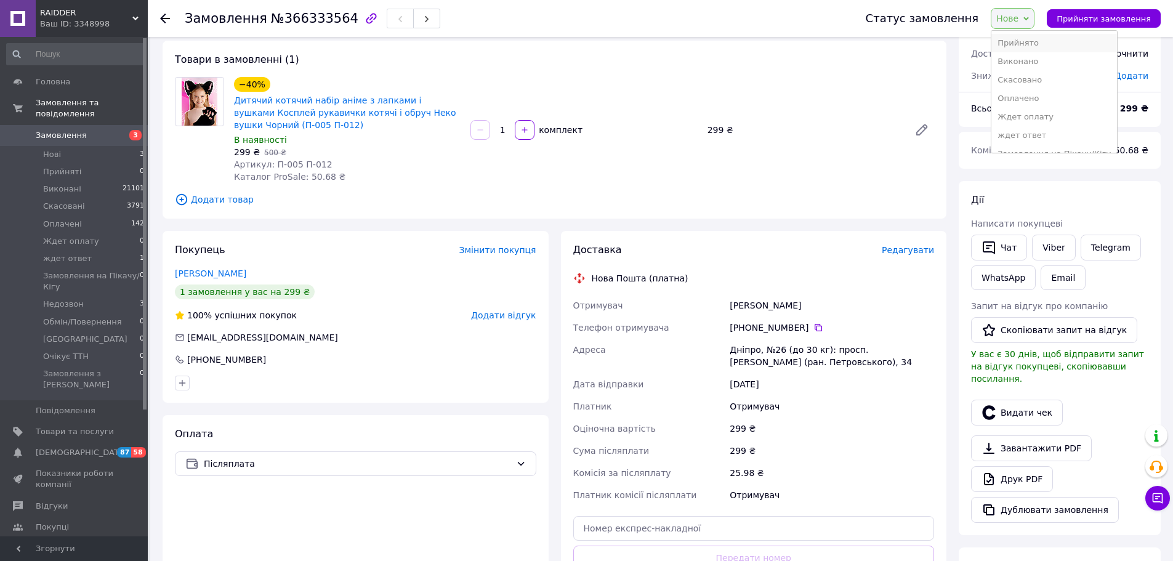
click at [1024, 42] on li "Прийнято" at bounding box center [1055, 43] width 126 height 18
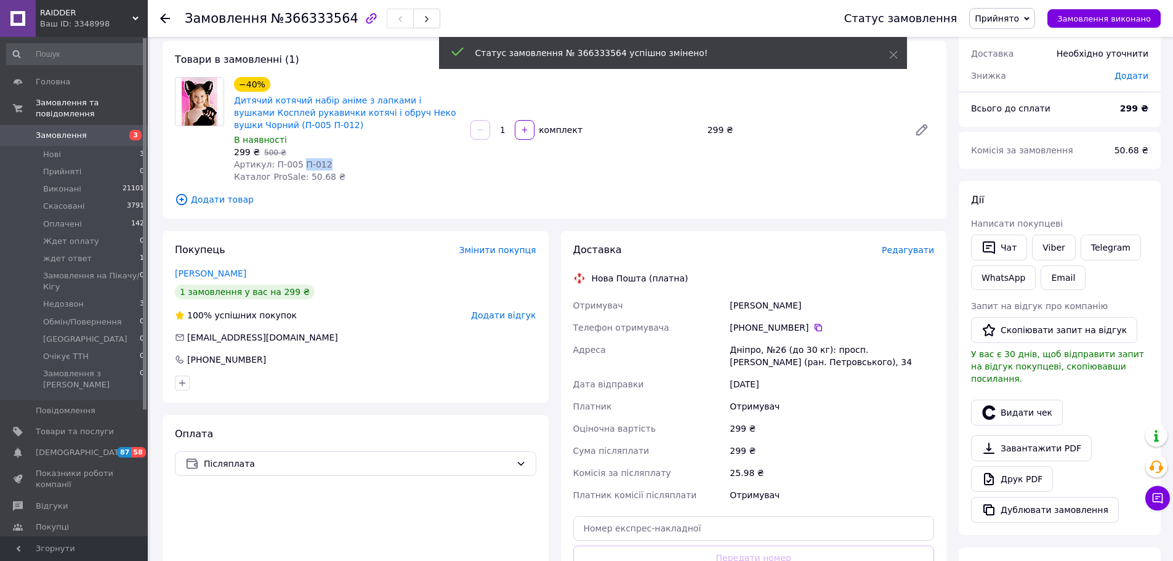
drag, startPoint x: 299, startPoint y: 162, endPoint x: 318, endPoint y: 163, distance: 19.8
click at [318, 163] on span "Артикул: П-005 П-012" at bounding box center [283, 165] width 99 height 10
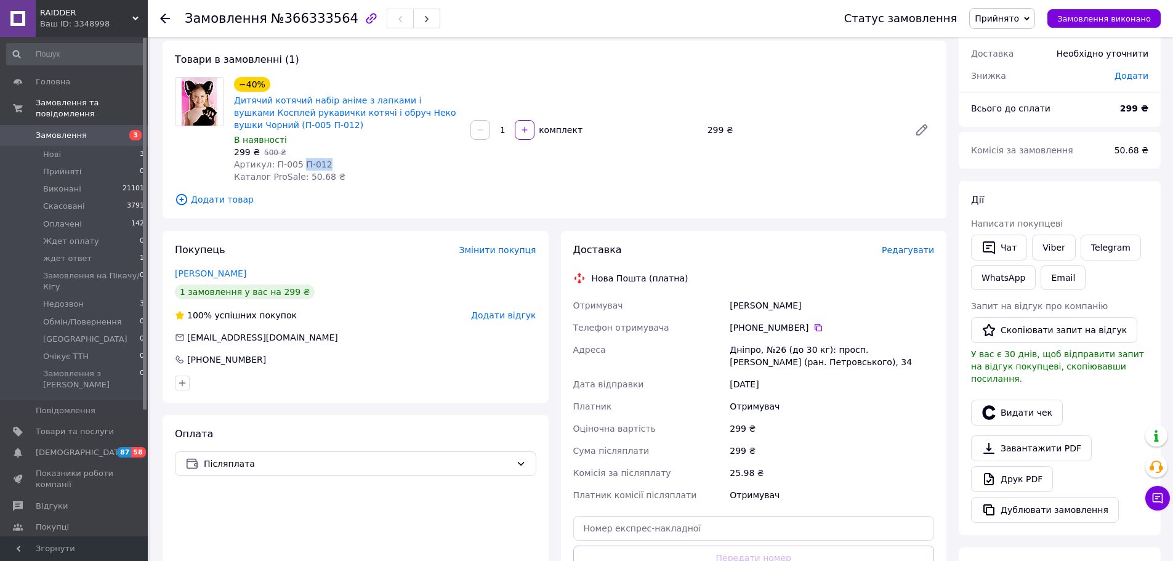
copy span "П-012"
click at [282, 163] on span "Артикул: П-005 П-012" at bounding box center [283, 165] width 99 height 10
drag, startPoint x: 276, startPoint y: 167, endPoint x: 293, endPoint y: 164, distance: 17.4
click at [293, 164] on span "Артикул: П-005 П-012" at bounding box center [283, 165] width 99 height 10
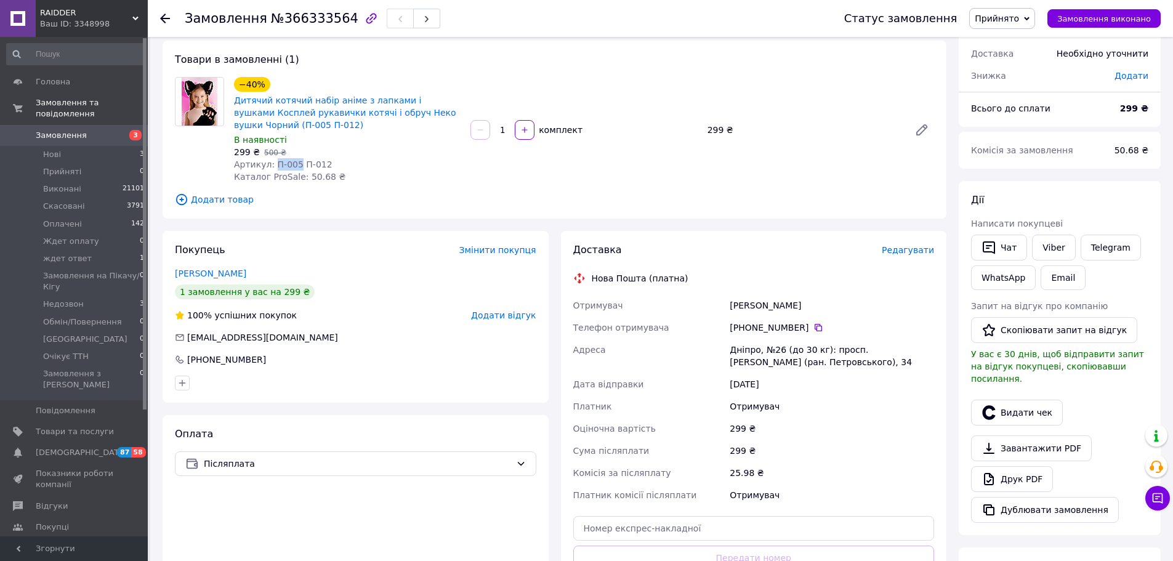
copy span "П-005"
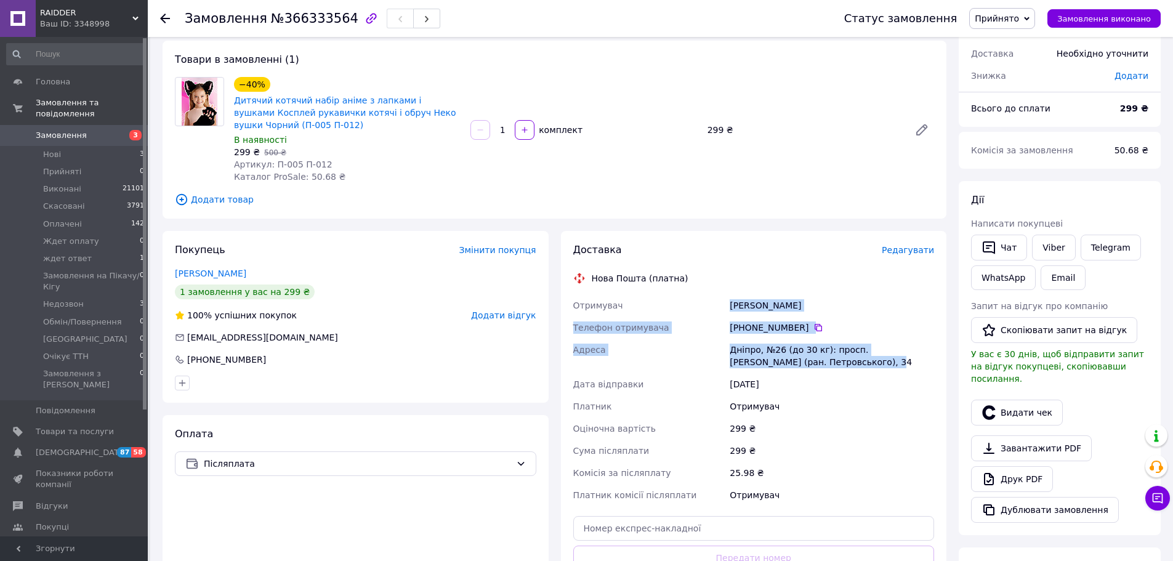
drag, startPoint x: 724, startPoint y: 305, endPoint x: 842, endPoint y: 359, distance: 129.5
click at [842, 359] on div "Отримувач Мирошник Ярослава Телефон отримувача +380 95 484 17 00   Адреса Дніпр…" at bounding box center [754, 400] width 367 height 212
copy div "Отримувач Мирошник Ярослава Телефон отримувача +380 95 484 17 00   Адреса Дніпр…"
click at [764, 530] on input "text" at bounding box center [754, 528] width 362 height 25
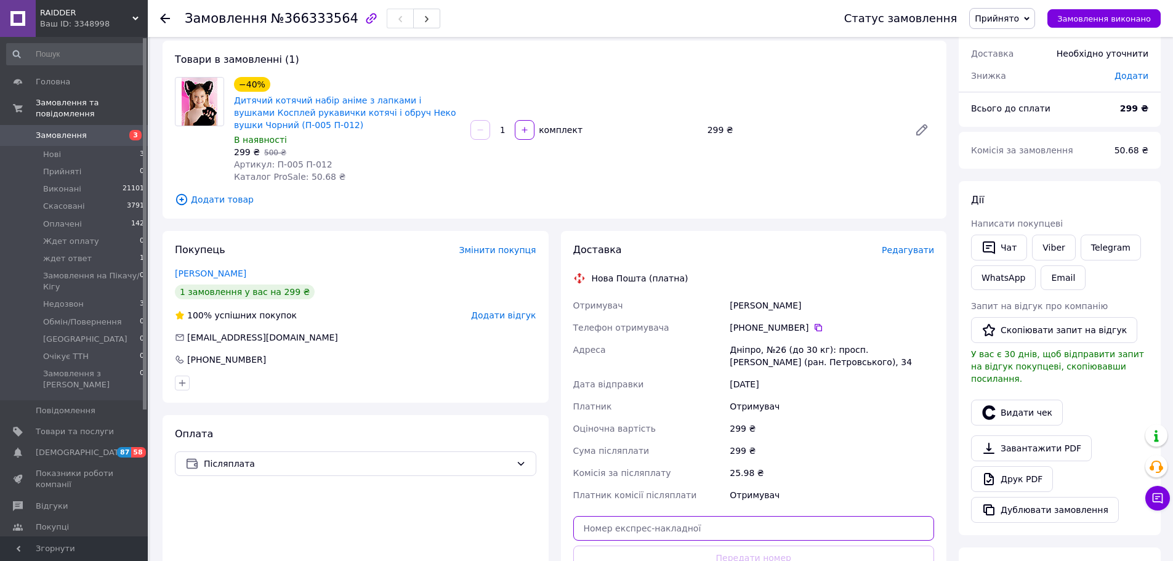
paste input "20451269198847"
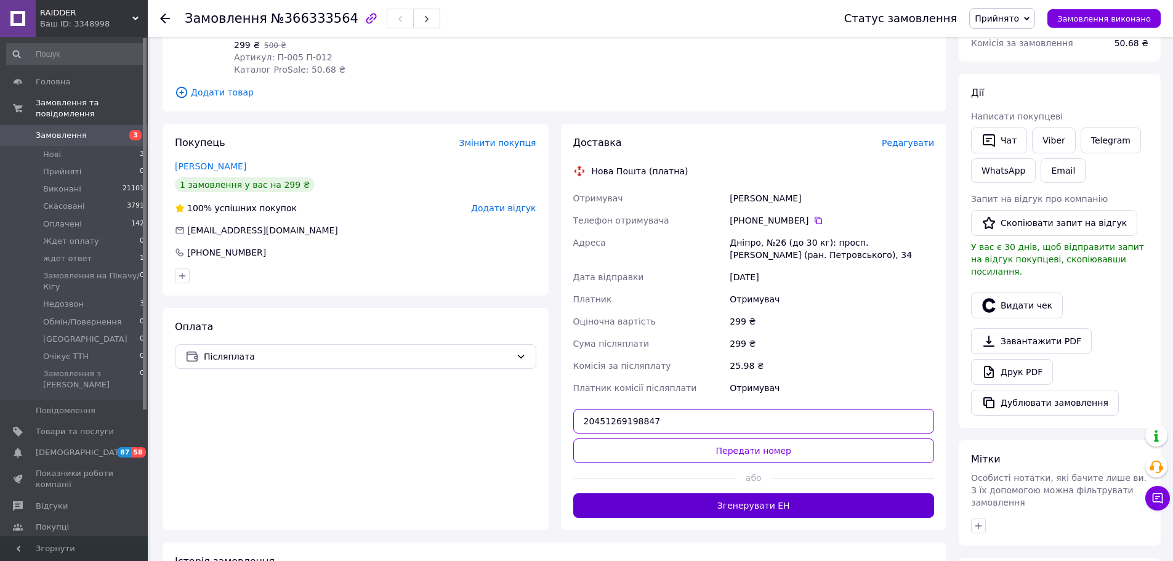
scroll to position [184, 0]
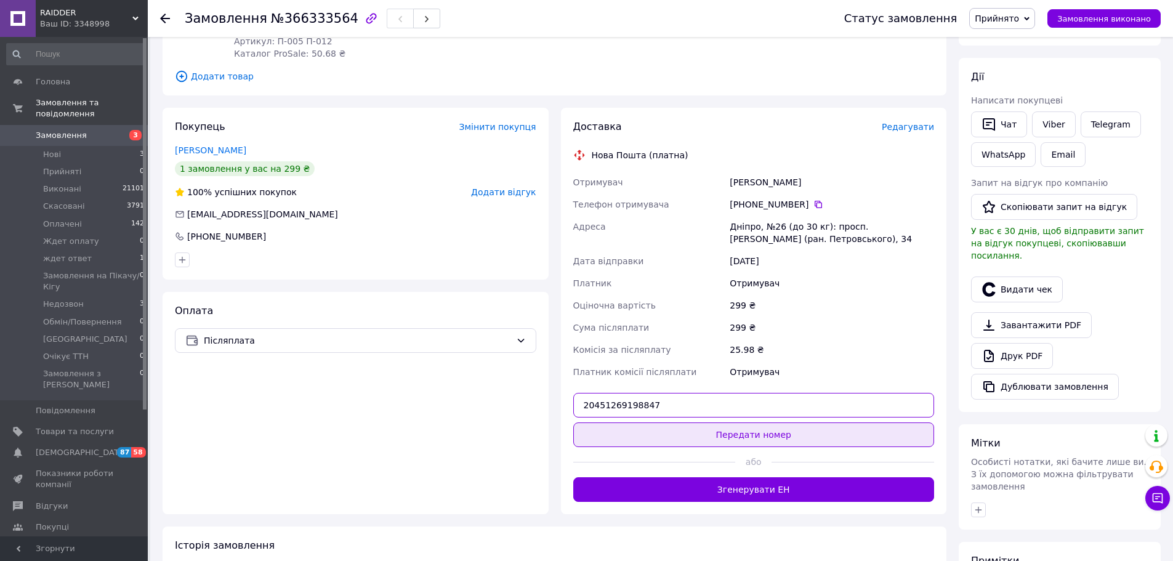
type input "20451269198847"
click at [780, 432] on button "Передати номер" at bounding box center [754, 435] width 362 height 25
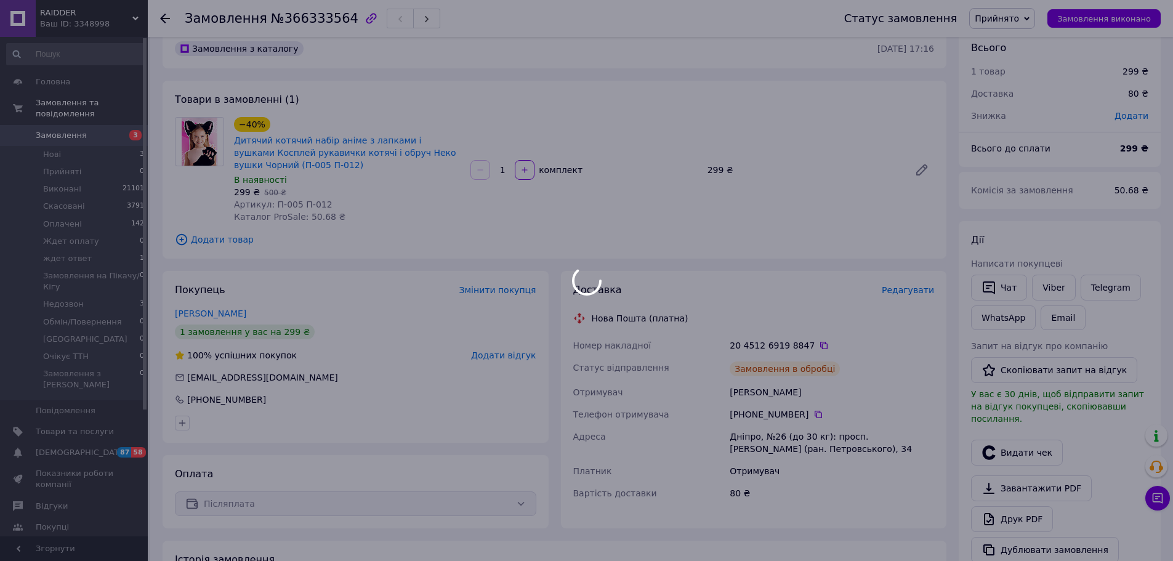
scroll to position [0, 0]
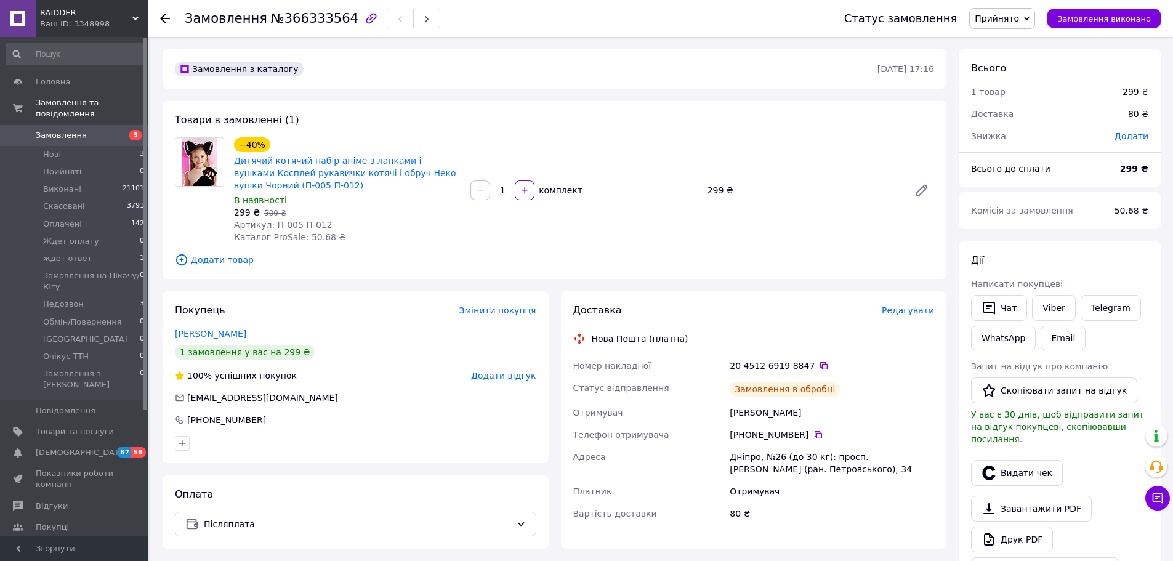
click at [306, 22] on span "№366333564" at bounding box center [314, 18] width 87 height 15
copy span "366333564"
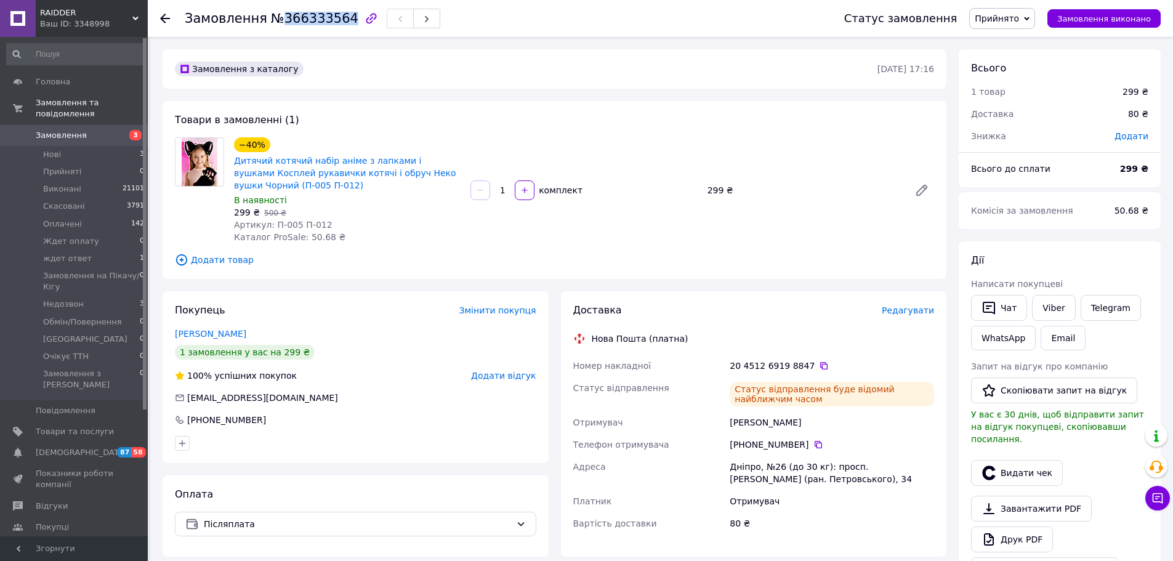
click at [1031, 19] on span "Прийнято" at bounding box center [1003, 18] width 66 height 21
click at [1007, 38] on li "Виконано" at bounding box center [1033, 43] width 126 height 18
